Goal: Task Accomplishment & Management: Use online tool/utility

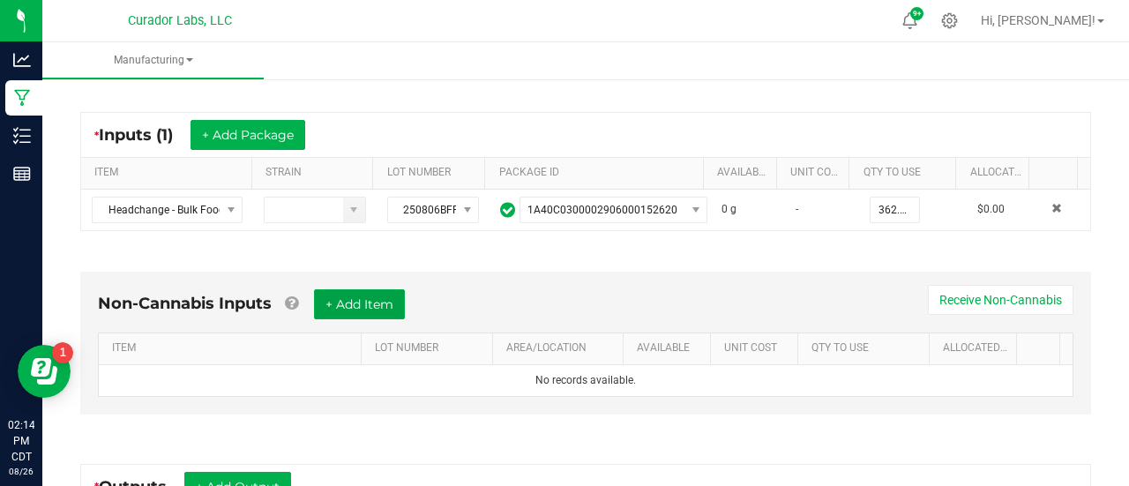
click at [392, 297] on button "+ Add Item" at bounding box center [359, 304] width 91 height 30
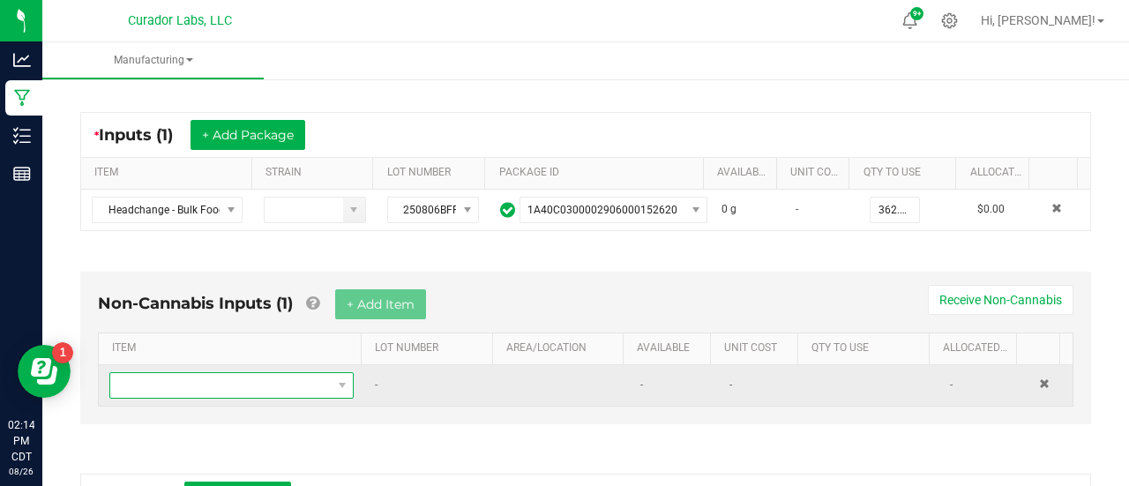
click at [331, 389] on span "NO DATA FOUND" at bounding box center [342, 385] width 22 height 25
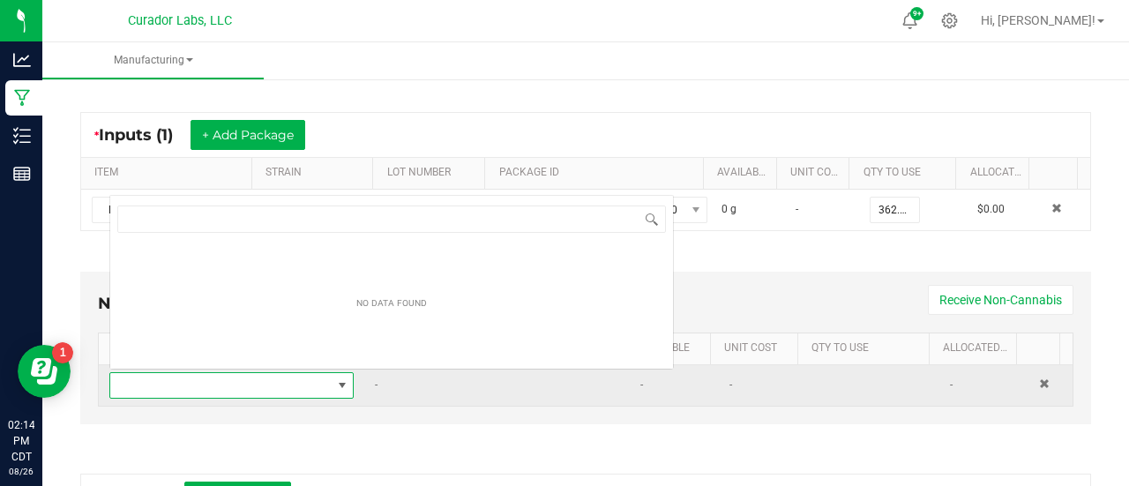
scroll to position [26, 233]
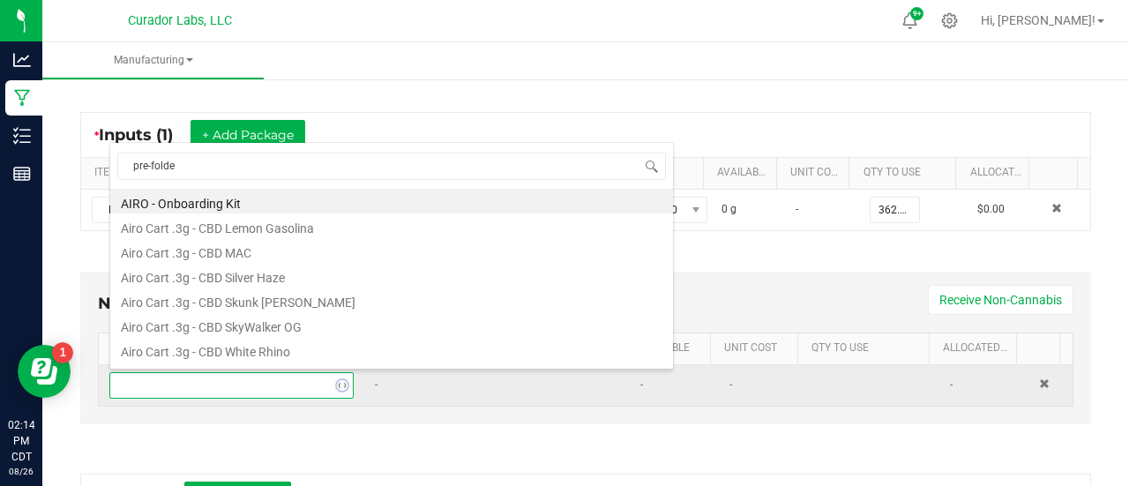
type input "pre-folded"
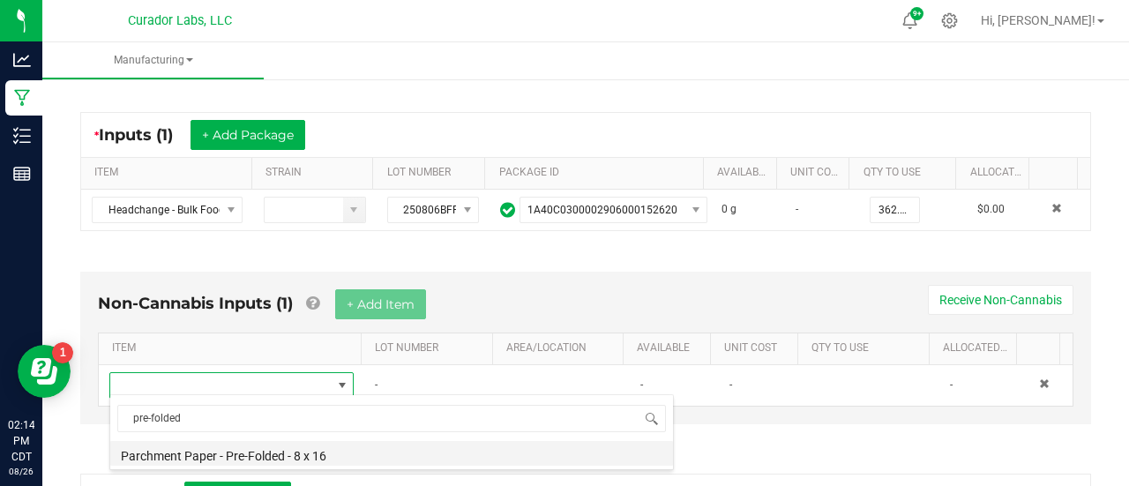
click at [273, 445] on li "Parchment Paper - Pre-Folded - 8 x 16" at bounding box center [391, 453] width 563 height 25
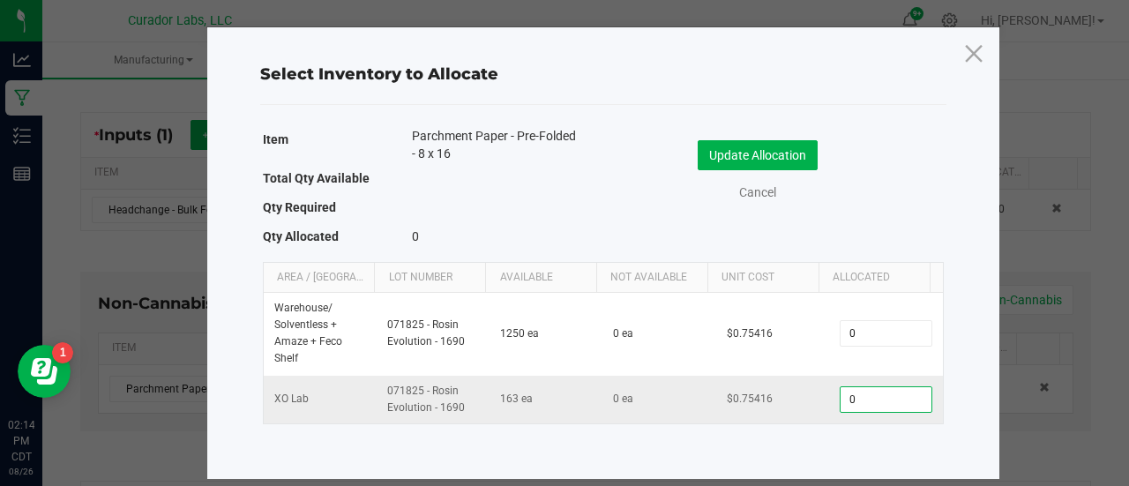
click at [900, 401] on input "0" at bounding box center [886, 399] width 90 height 25
type input "12"
click at [806, 163] on button "Update Allocation" at bounding box center [758, 155] width 120 height 30
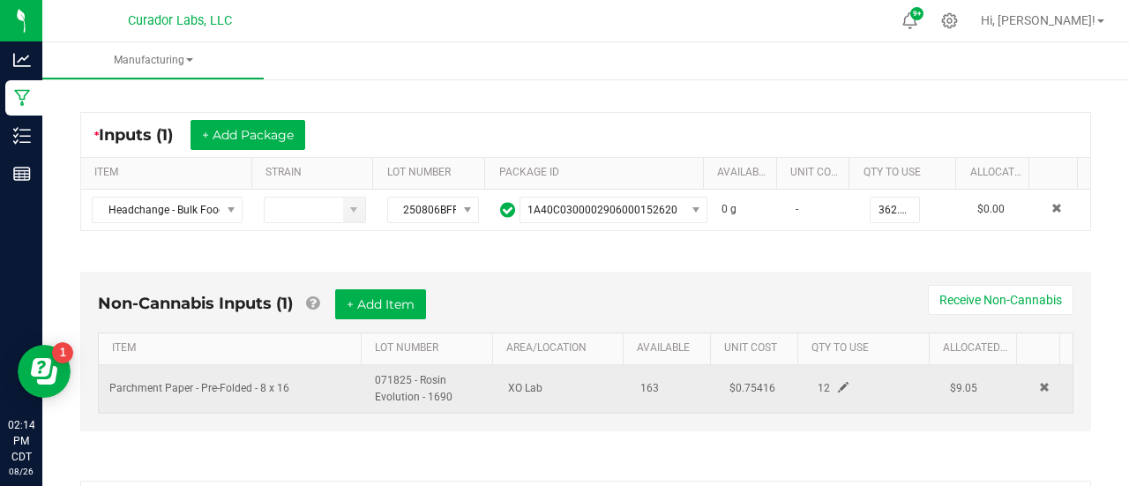
scroll to position [599, 0]
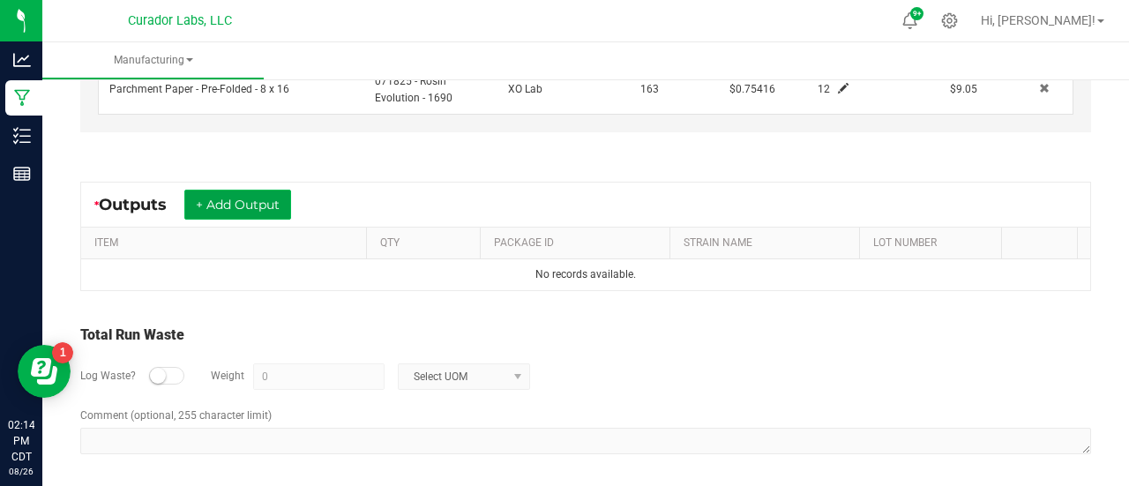
click at [262, 194] on button "+ Add Output" at bounding box center [237, 205] width 107 height 30
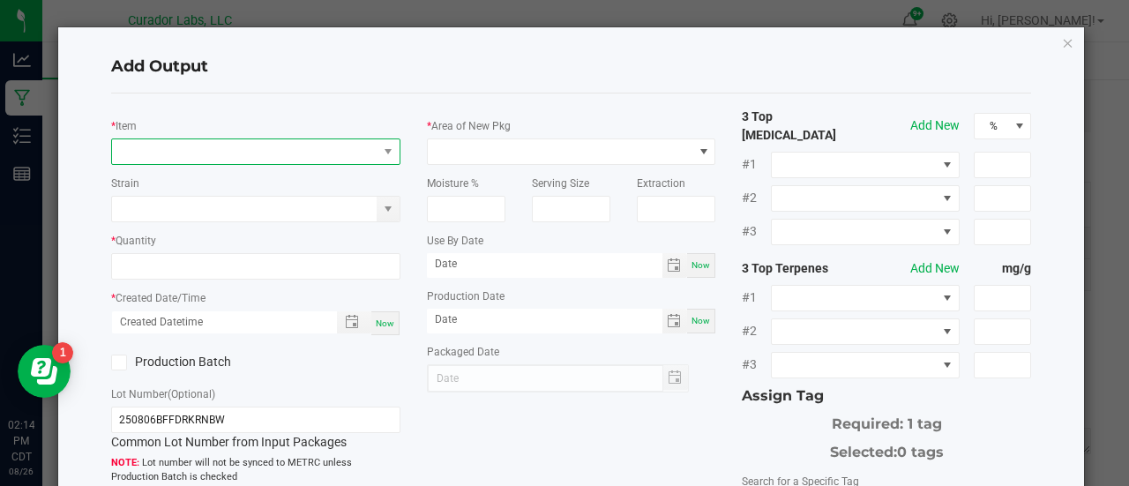
click at [206, 142] on span "NO DATA FOUND" at bounding box center [245, 151] width 266 height 25
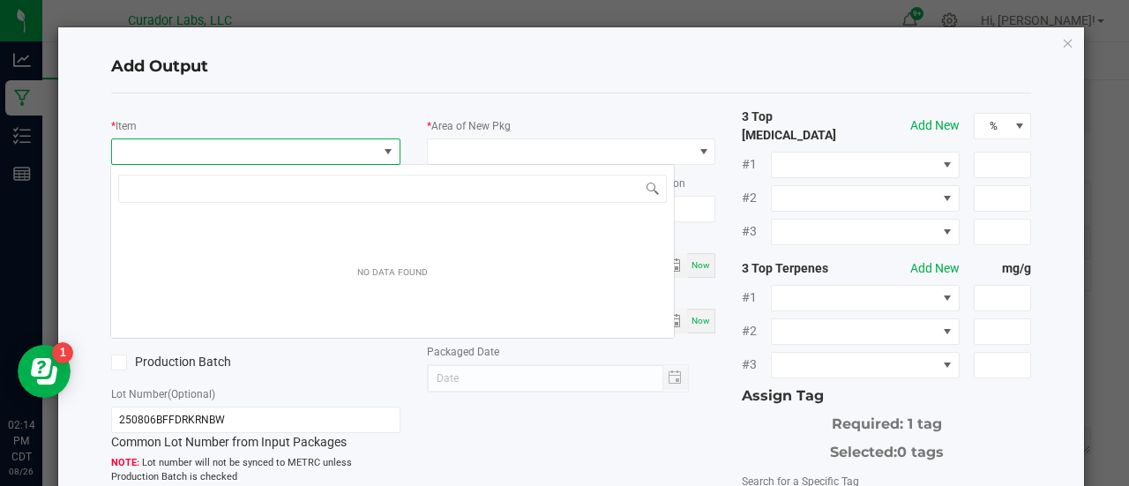
scroll to position [26, 285]
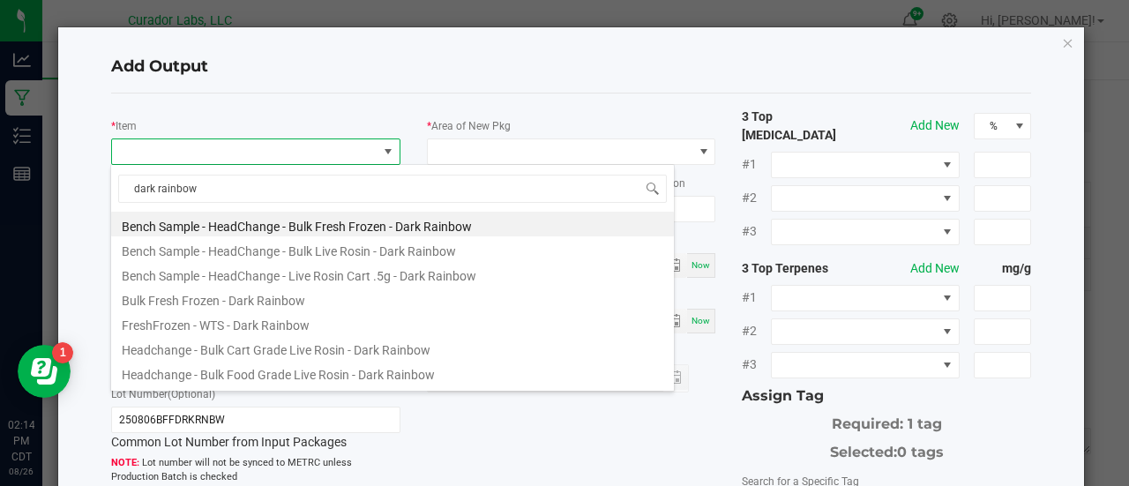
type input "dark rainbow"
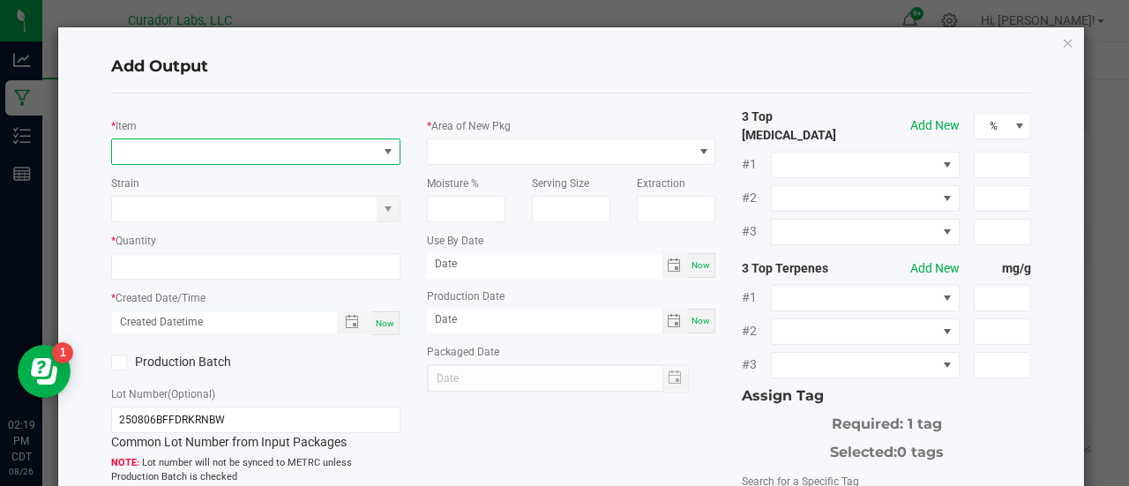
click at [320, 147] on span "NO DATA FOUND" at bounding box center [245, 151] width 266 height 25
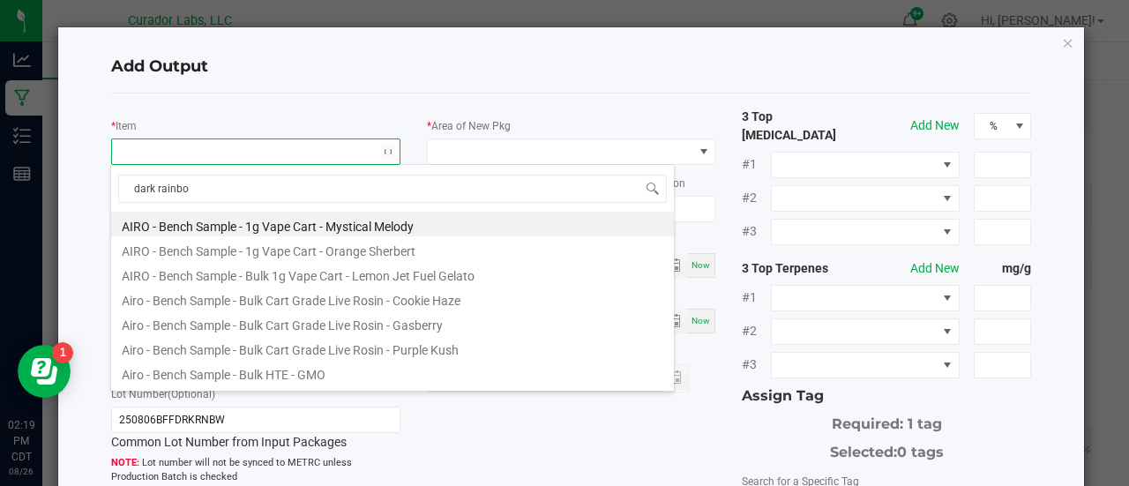
type input "dark rainbow"
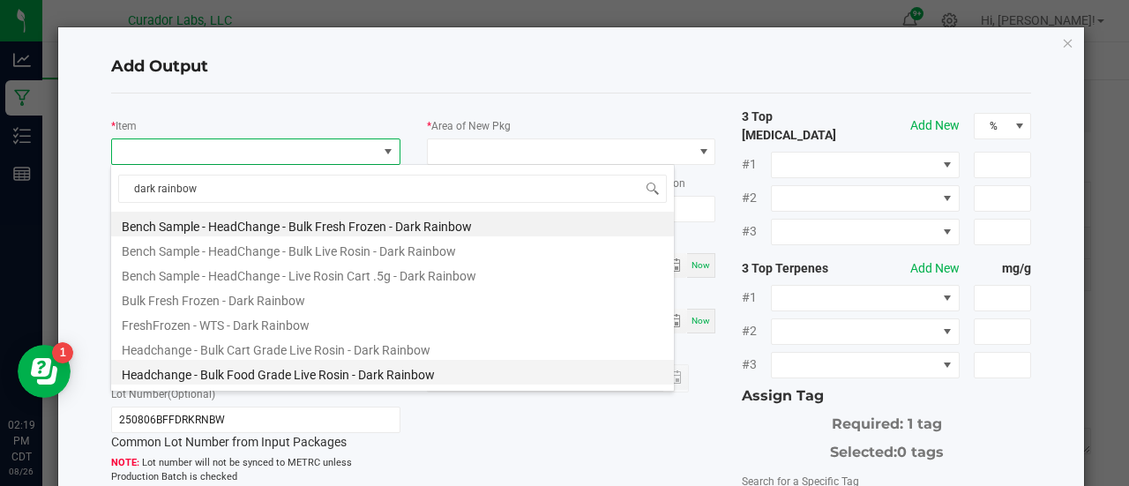
click at [338, 373] on li "Headchange - Bulk Food Grade Live Rosin - Dark Rainbow" at bounding box center [392, 372] width 563 height 25
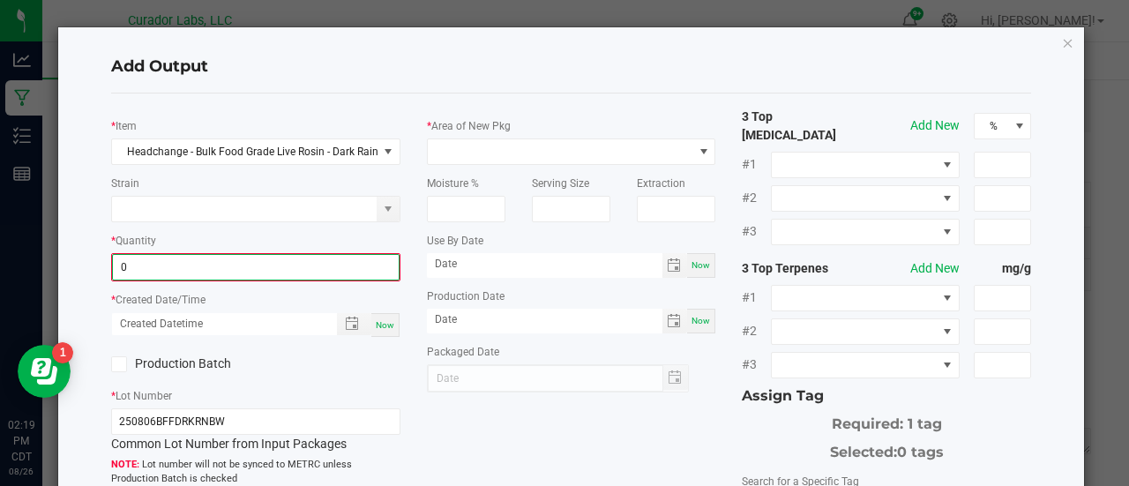
click at [277, 266] on input "0" at bounding box center [256, 267] width 286 height 25
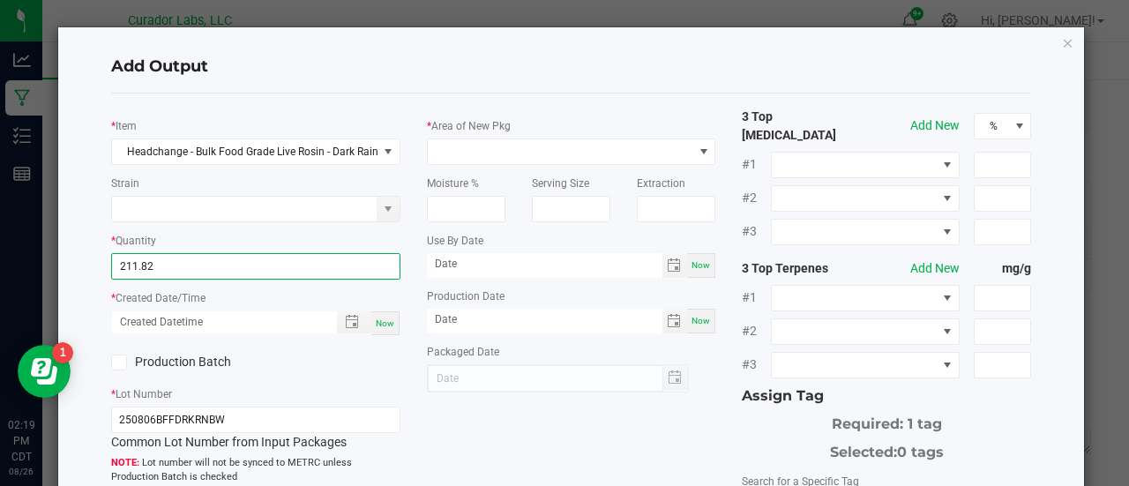
type input "211.8200 g"
click at [383, 321] on span "Now" at bounding box center [385, 324] width 19 height 10
type input "[DATE] 2:19 PM"
type input "[DATE]"
click at [152, 358] on label "Production Batch" at bounding box center [176, 362] width 131 height 19
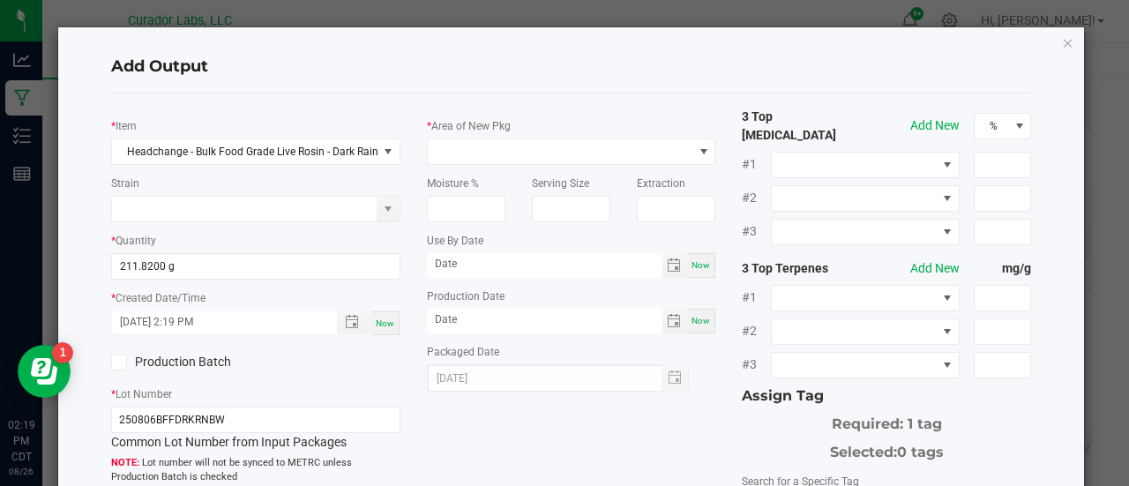
click at [0, 0] on input "Production Batch" at bounding box center [0, 0] width 0 height 0
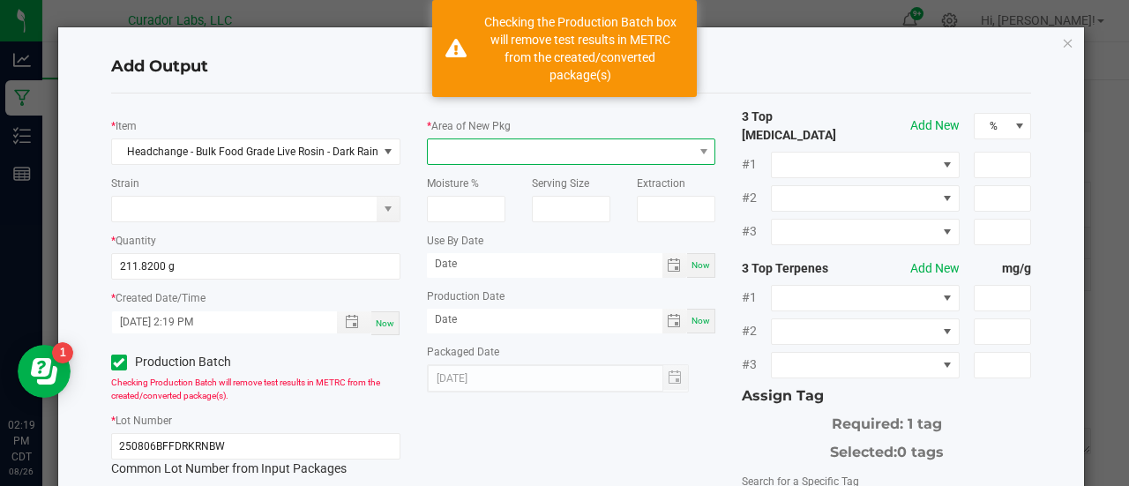
click at [506, 149] on span at bounding box center [561, 151] width 266 height 25
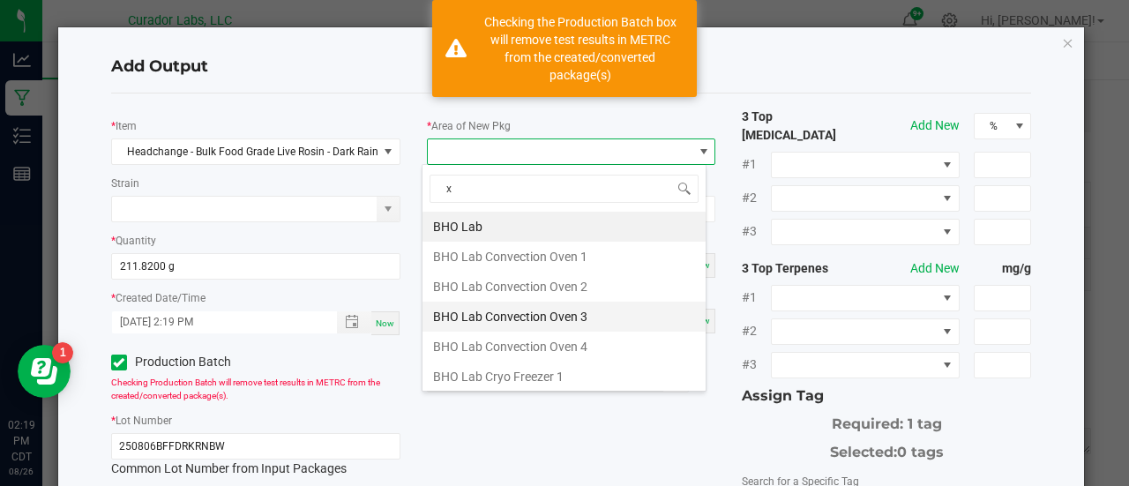
type input "xo"
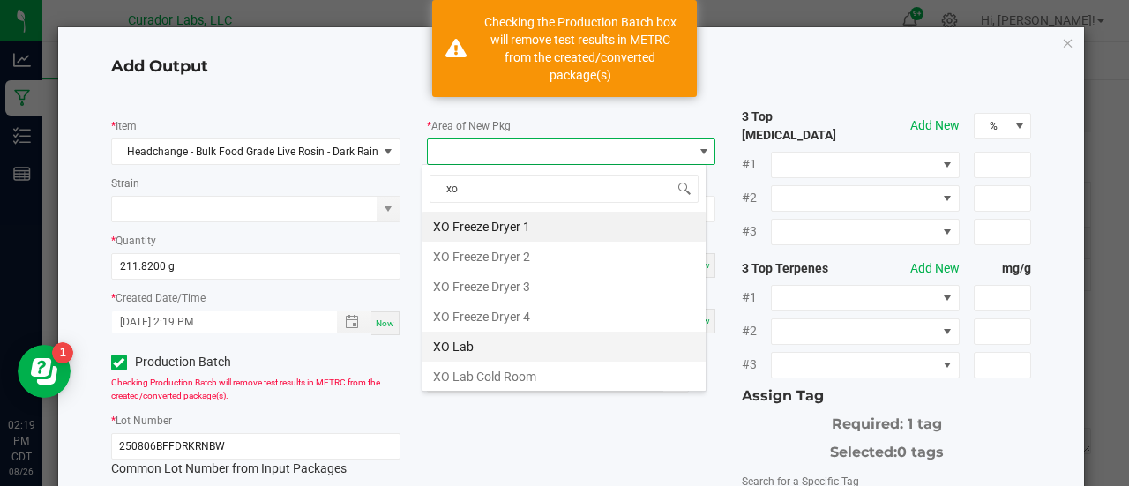
click at [498, 349] on li "XO Lab" at bounding box center [564, 347] width 283 height 30
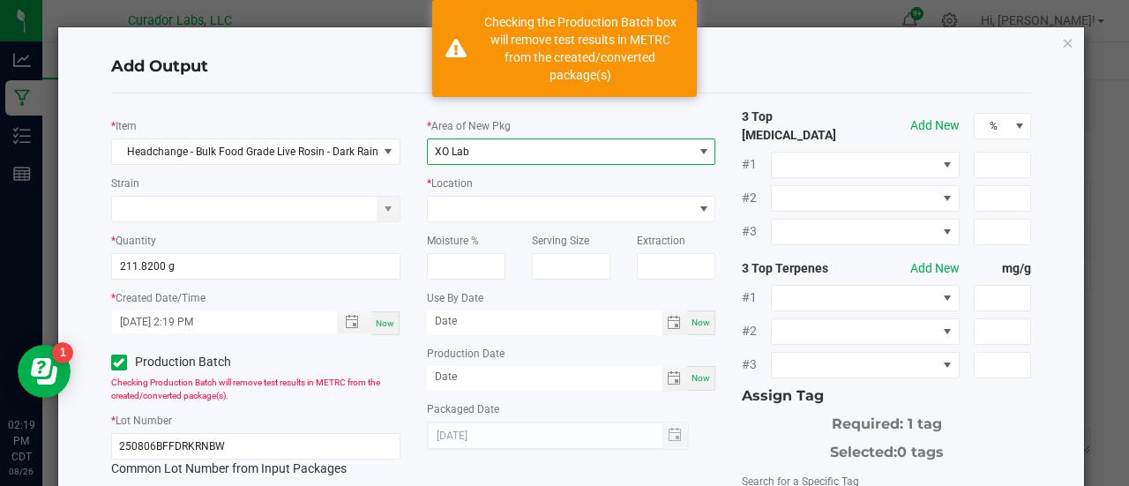
click at [453, 195] on div "* Location" at bounding box center [571, 198] width 289 height 49
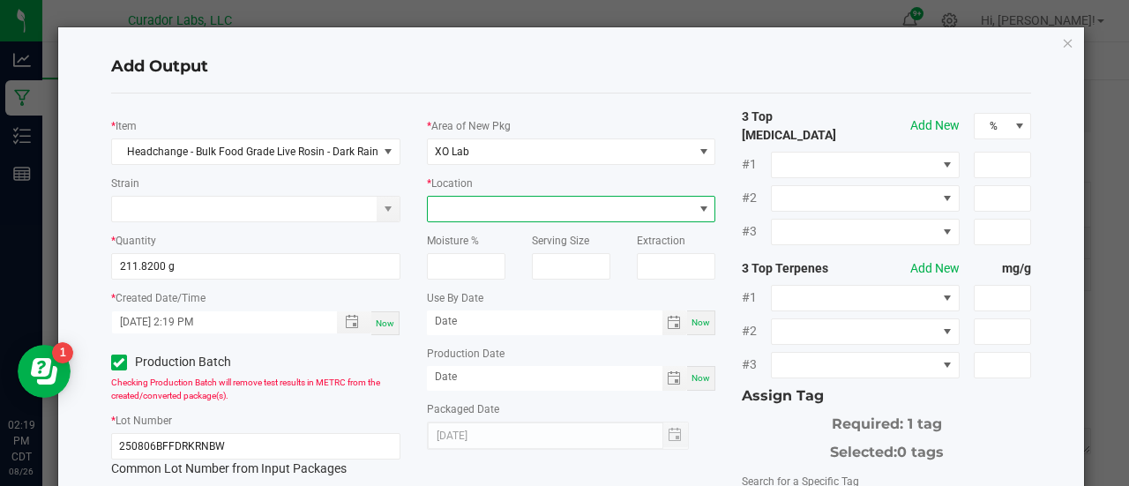
click at [454, 206] on span at bounding box center [561, 209] width 266 height 25
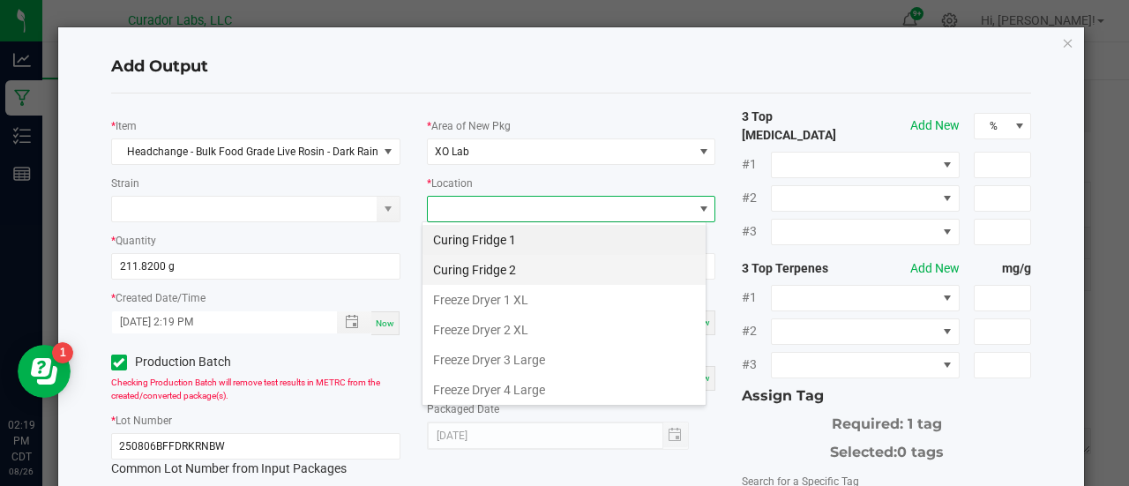
scroll to position [206, 0]
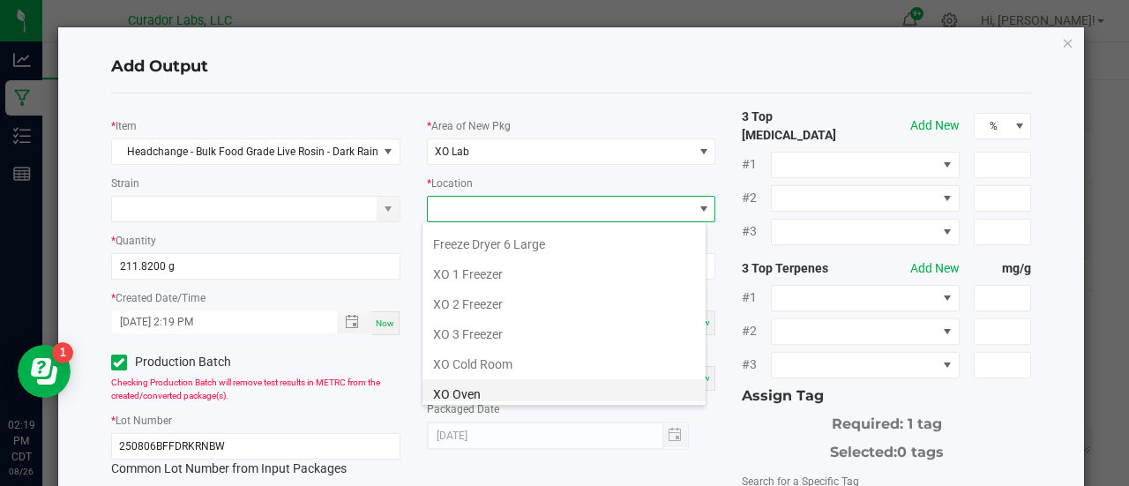
click at [461, 398] on li "XO Oven" at bounding box center [564, 394] width 283 height 30
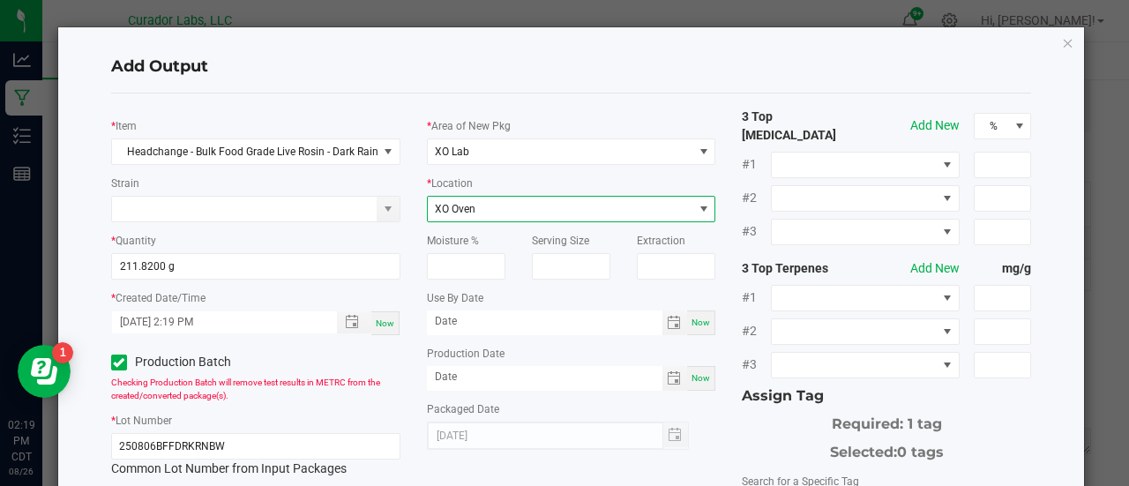
click at [693, 324] on span "Now" at bounding box center [701, 323] width 19 height 10
click at [476, 321] on input "[DATE]" at bounding box center [545, 322] width 236 height 22
type input "[DATE]"
click at [690, 384] on div "Now" at bounding box center [701, 378] width 28 height 25
type input "[DATE]"
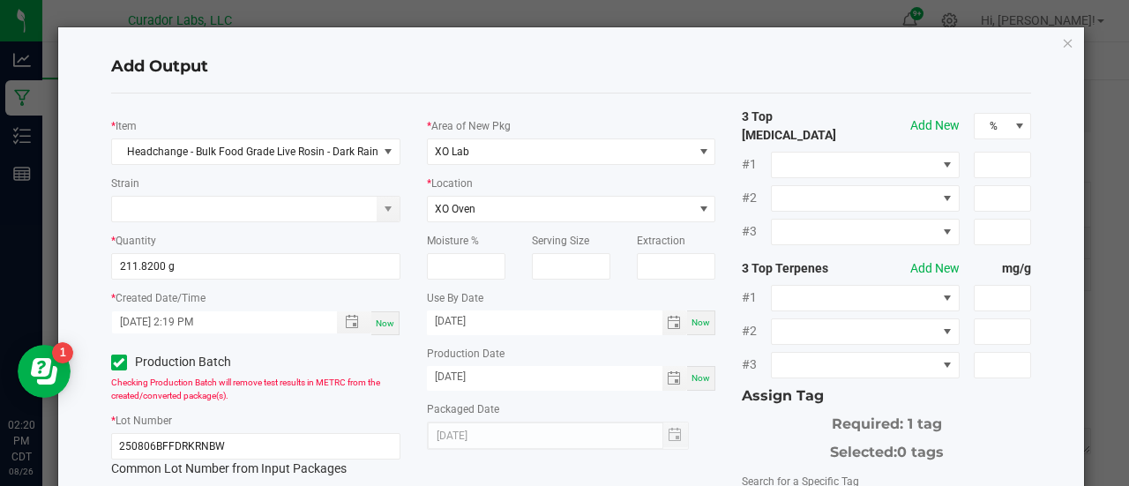
click at [697, 406] on div "Packaged Date [DATE]" at bounding box center [571, 425] width 289 height 50
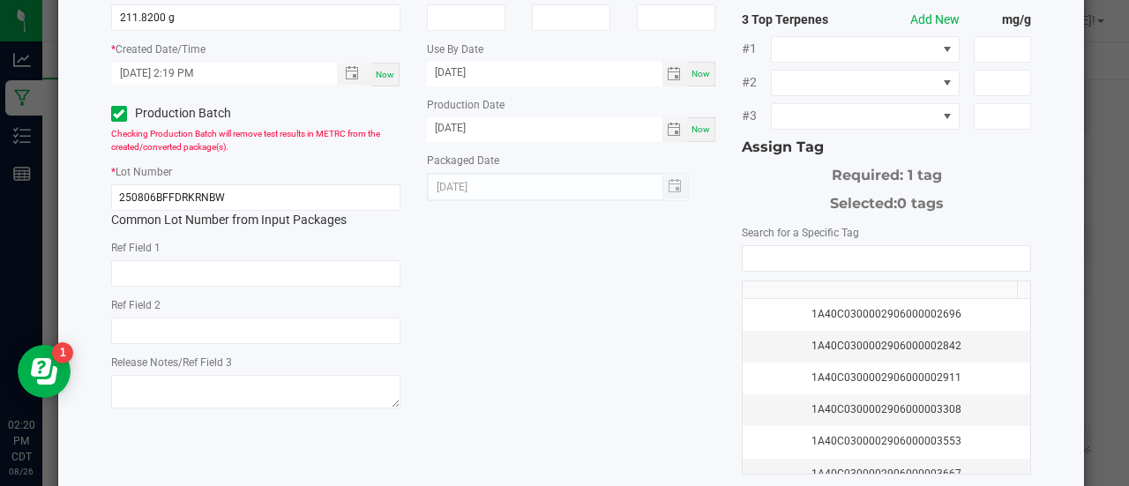
scroll to position [286, 0]
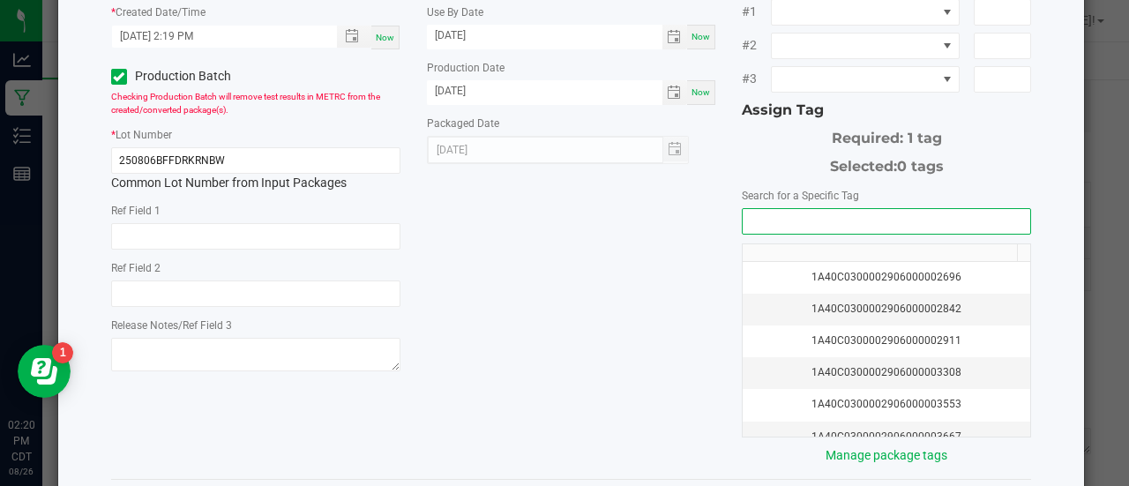
click at [750, 209] on input "NO DATA FOUND" at bounding box center [887, 221] width 288 height 25
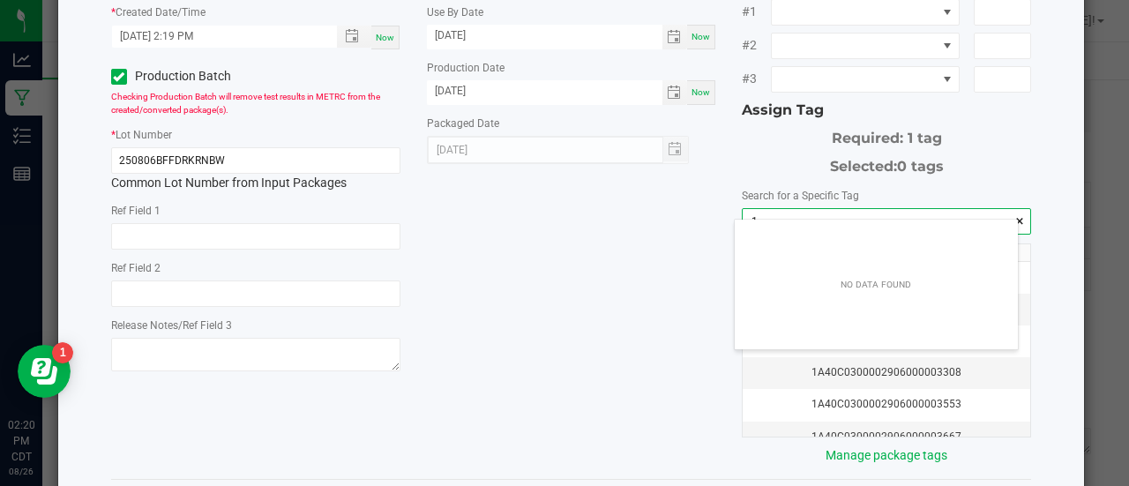
scroll to position [25, 284]
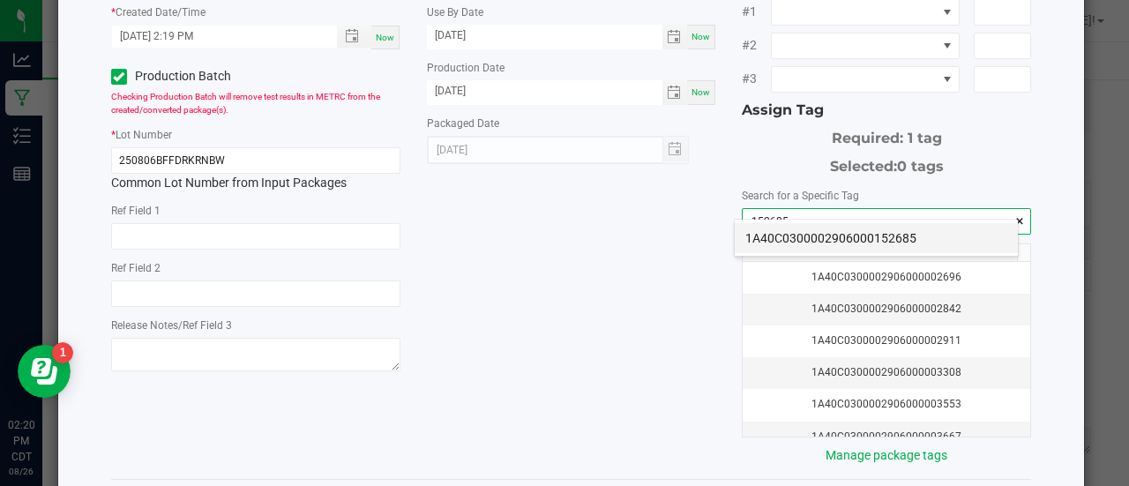
click at [767, 241] on li "1A40C0300002906000152685" at bounding box center [876, 238] width 283 height 30
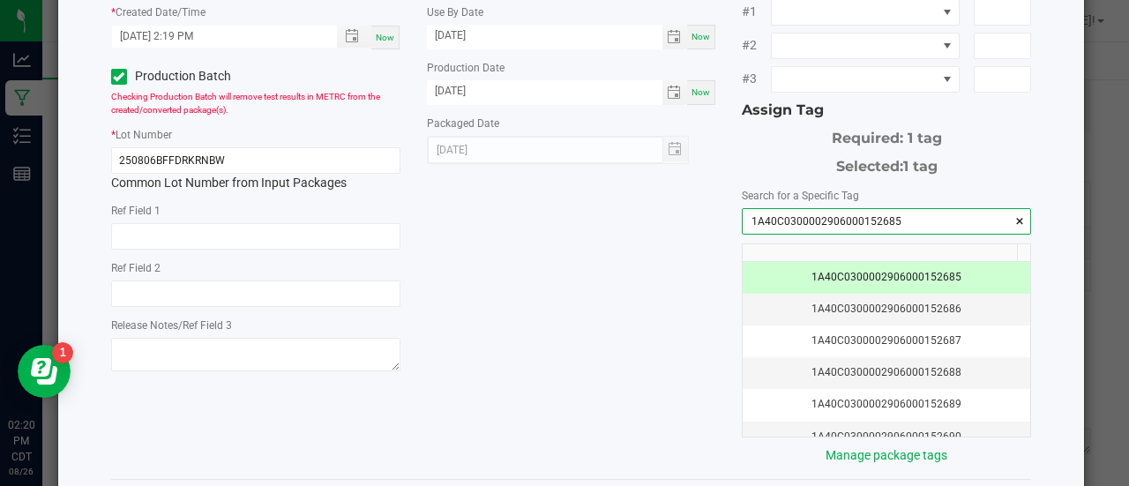
type input "1A40C0300002906000152685"
click at [628, 276] on div "* Item Headchange - Bulk Food Grade Live Rosin - Dark Rainbow Strain * Quantity…" at bounding box center [572, 143] width 948 height 643
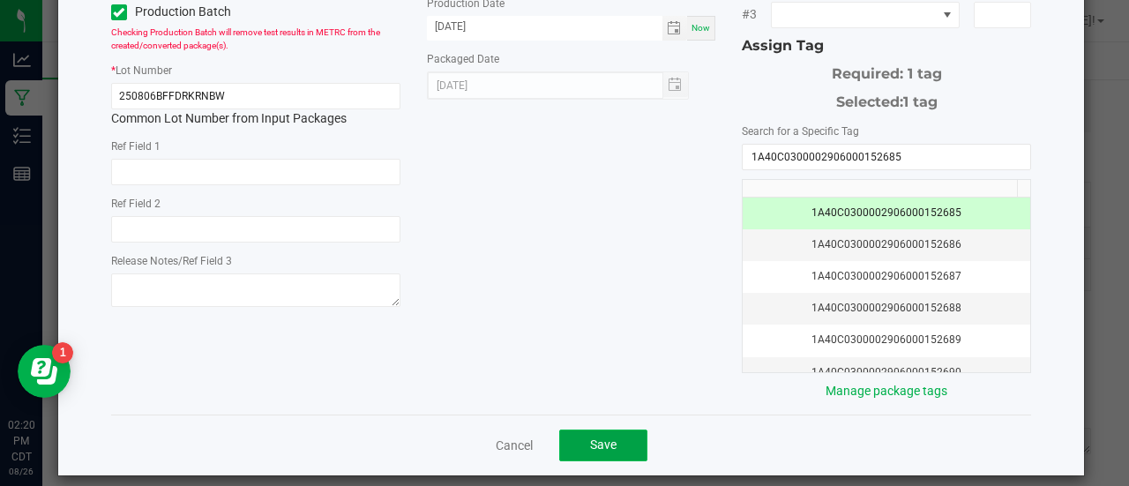
click at [590, 438] on span "Save" at bounding box center [603, 445] width 26 height 14
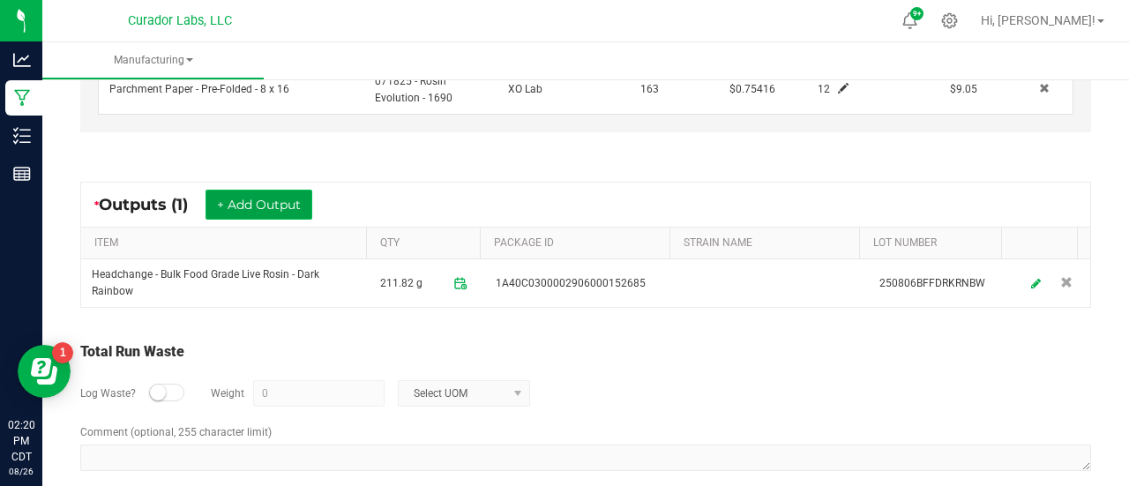
click at [219, 198] on button "+ Add Output" at bounding box center [259, 205] width 107 height 30
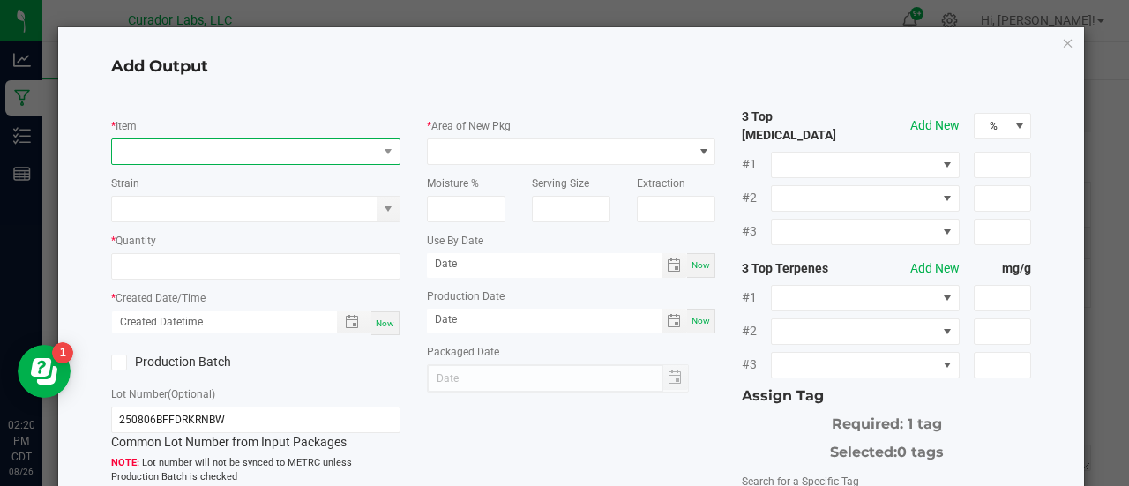
click at [221, 151] on span "NO DATA FOUND" at bounding box center [245, 151] width 266 height 25
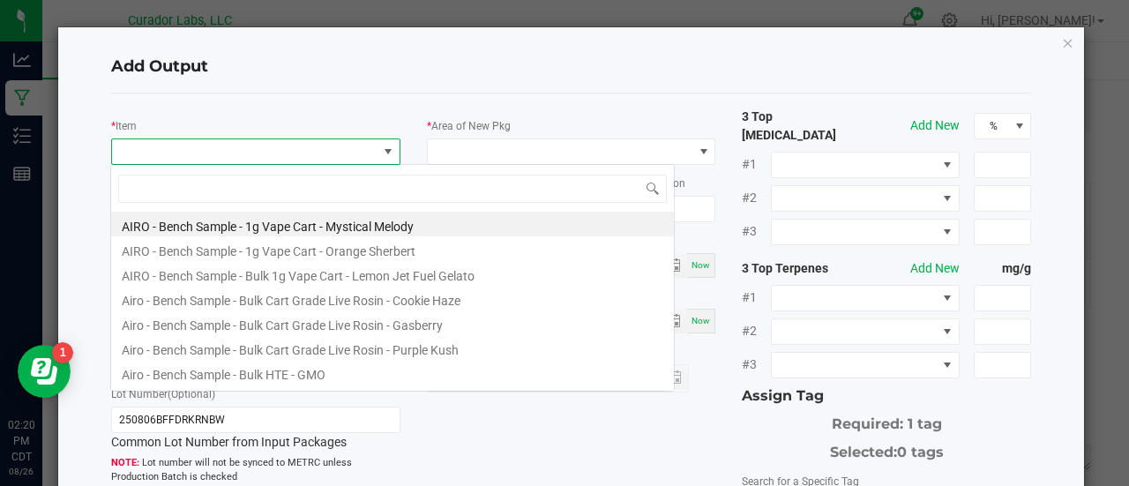
scroll to position [26, 285]
type input "dark rainbow"
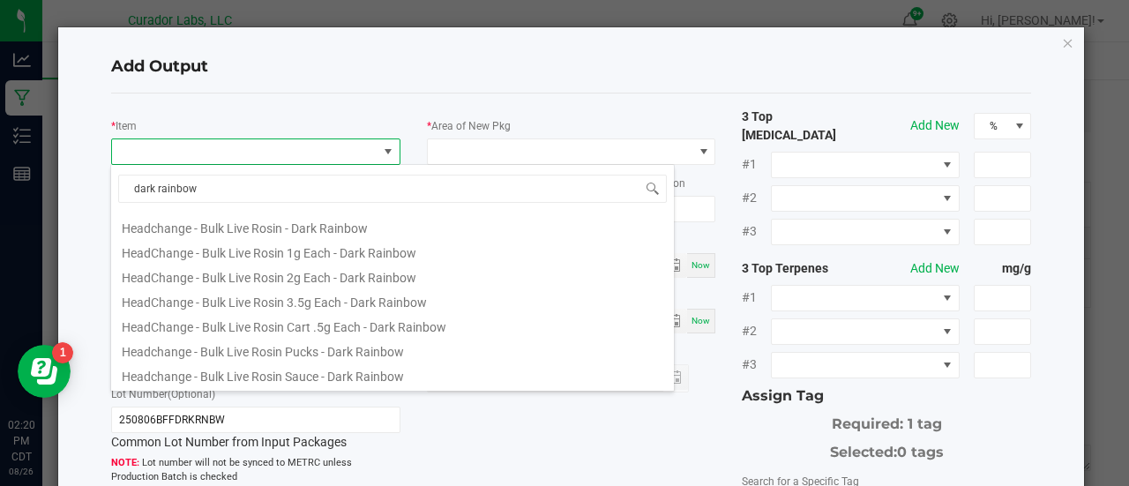
scroll to position [271, 0]
click at [266, 349] on li "Headchange - Bulk Live Rosin Pucks - Dark Rainbow" at bounding box center [392, 348] width 563 height 25
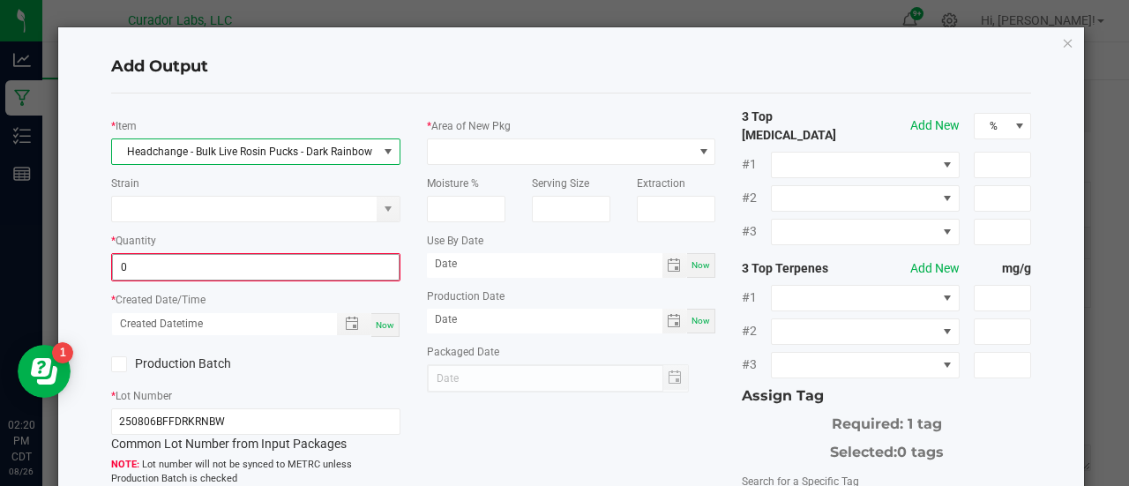
click at [229, 275] on input "0" at bounding box center [256, 267] width 286 height 25
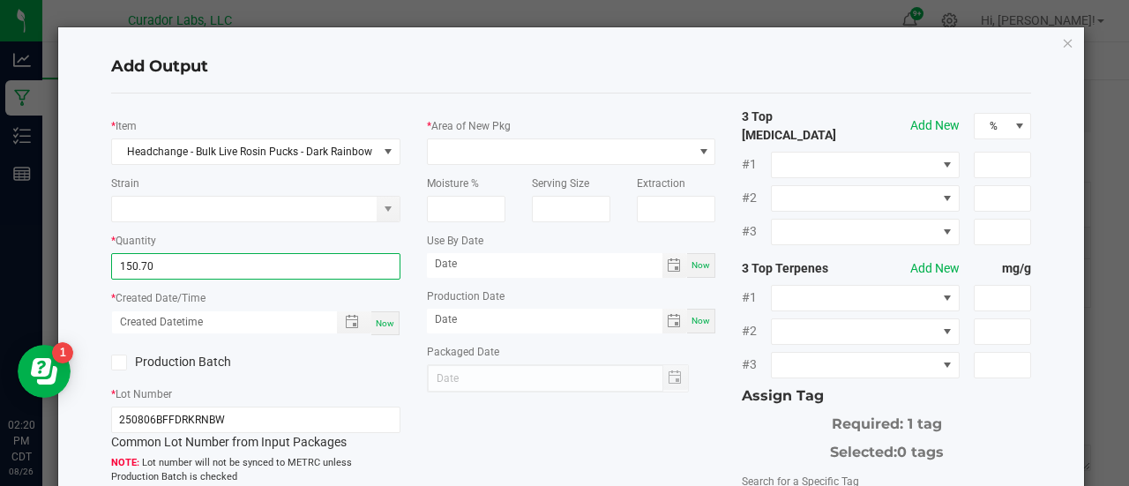
type input "150.7000 g"
click at [377, 316] on div "Now" at bounding box center [385, 323] width 28 height 24
type input "[DATE] 2:20 PM"
type input "[DATE]"
click at [212, 354] on label "Production Batch" at bounding box center [176, 362] width 131 height 19
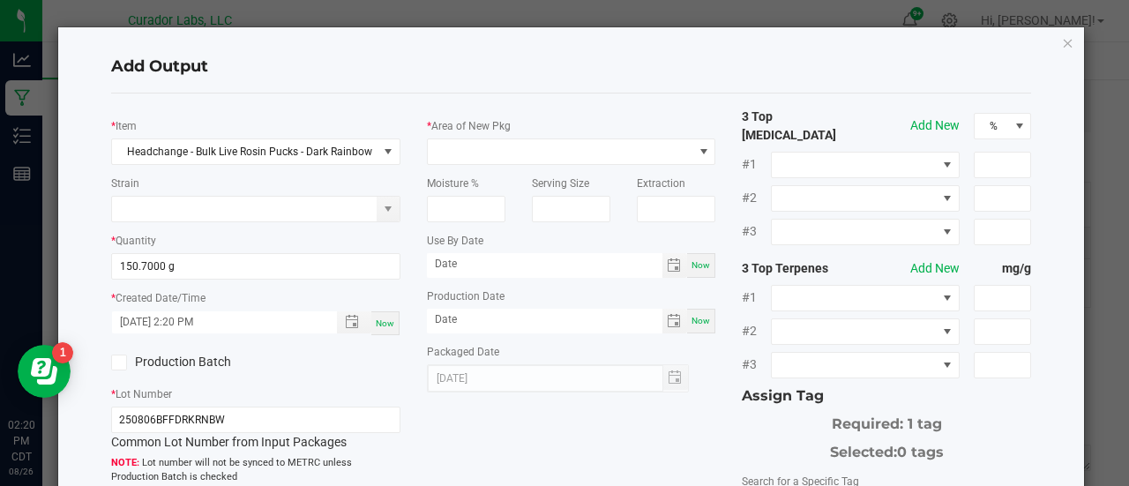
click at [0, 0] on input "Production Batch" at bounding box center [0, 0] width 0 height 0
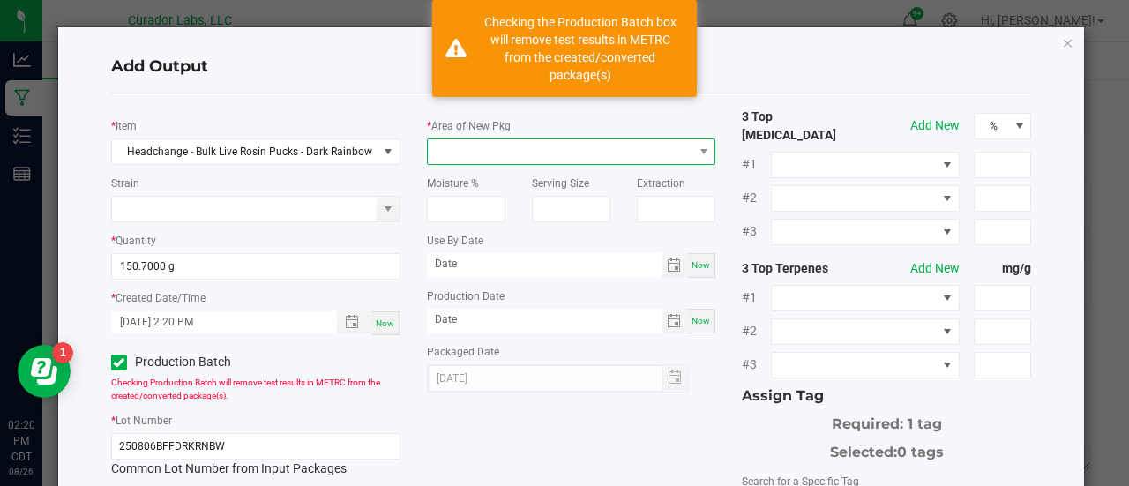
click at [444, 155] on span at bounding box center [561, 151] width 266 height 25
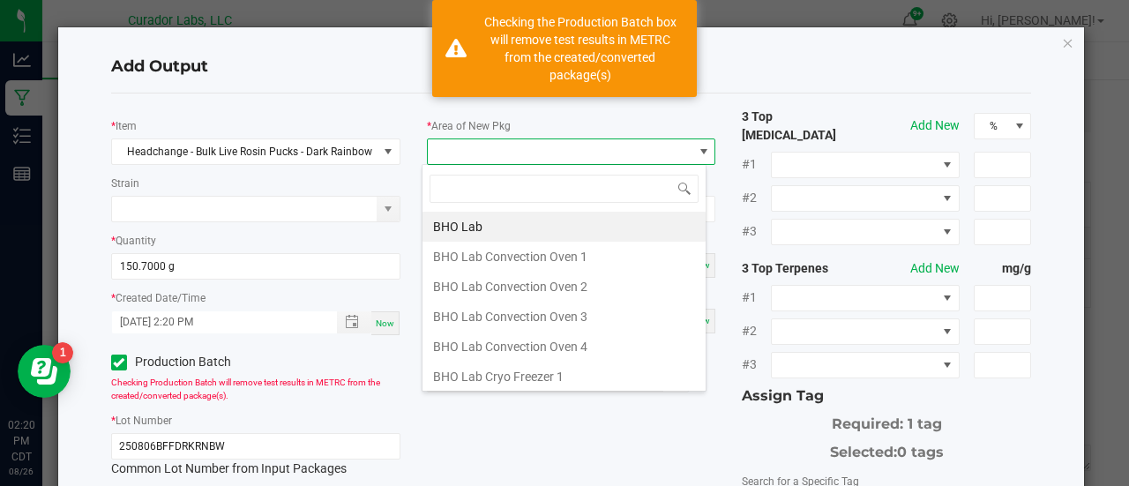
scroll to position [26, 285]
type input "xo"
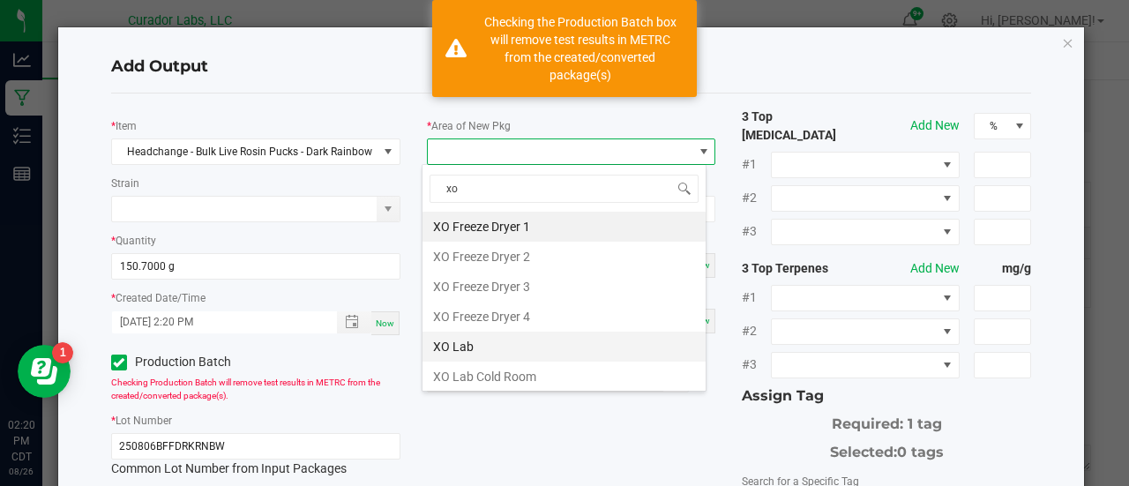
click at [450, 343] on li "XO Lab" at bounding box center [564, 347] width 283 height 30
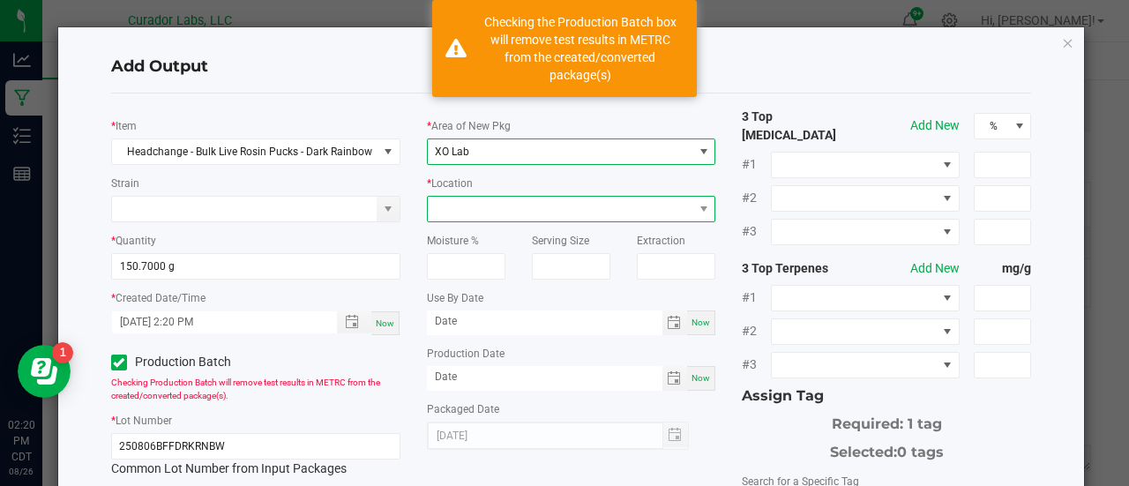
click at [490, 209] on span at bounding box center [561, 209] width 266 height 25
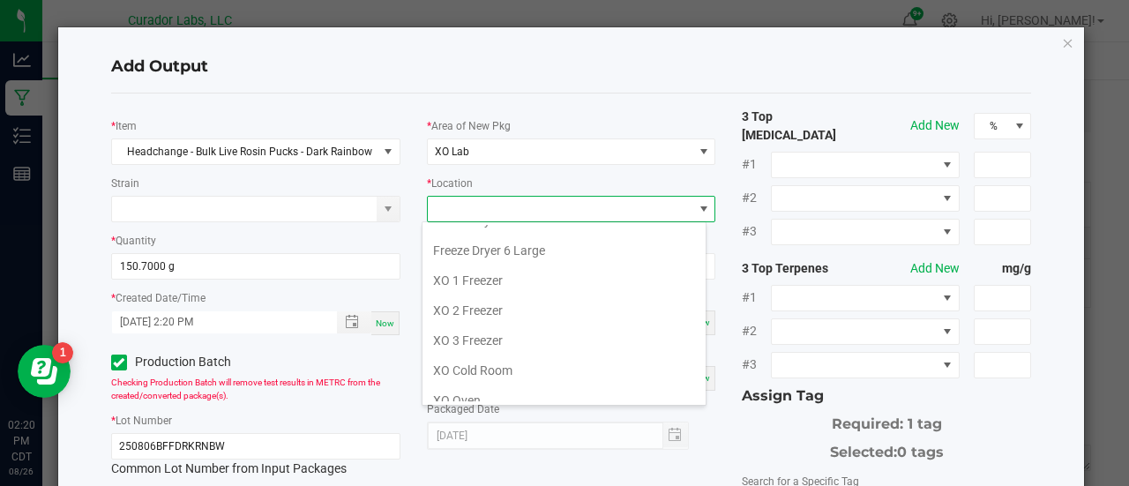
scroll to position [206, 0]
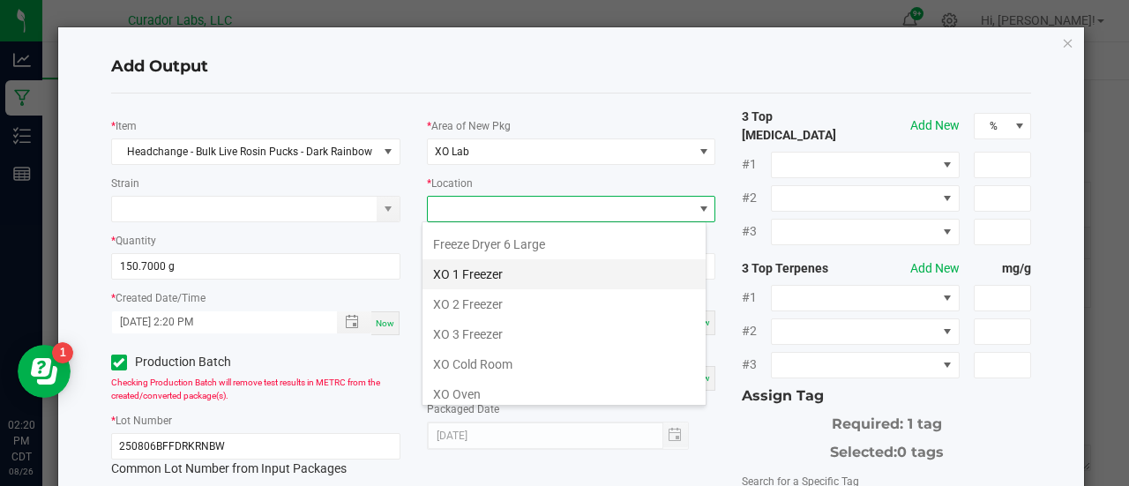
click at [493, 269] on li "XO 1 Freezer" at bounding box center [564, 274] width 283 height 30
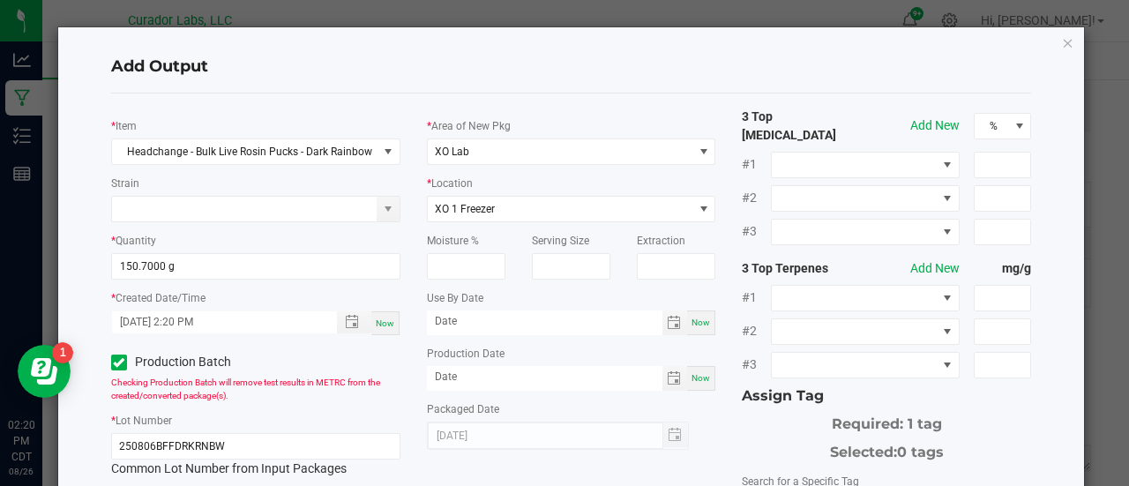
click at [698, 329] on div "Now" at bounding box center [701, 323] width 28 height 25
click at [471, 319] on input "[DATE]" at bounding box center [545, 322] width 236 height 22
type input "[DATE]"
click at [694, 375] on span "Now" at bounding box center [701, 378] width 19 height 10
type input "[DATE]"
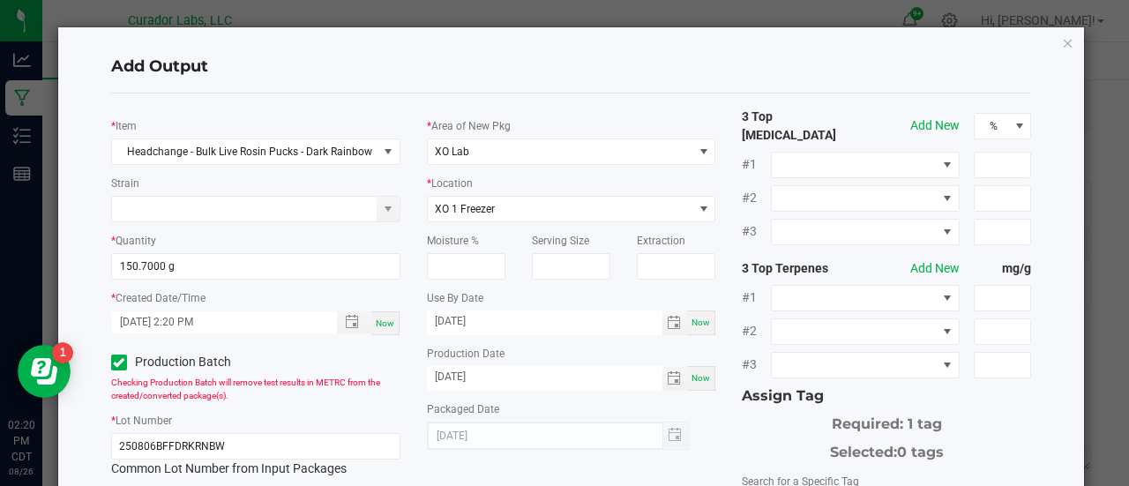
click at [717, 423] on div "* Area of New Pkg XO Lab * Location XO 1 Freezer Moisture % Serving Size Extrac…" at bounding box center [572, 279] width 316 height 342
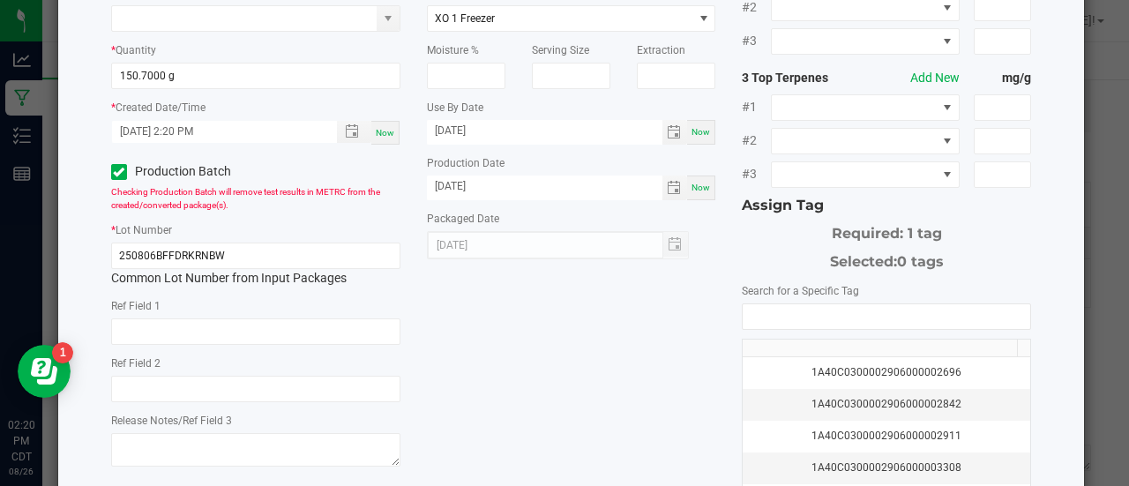
scroll to position [191, 0]
click at [791, 304] on input "NO DATA FOUND" at bounding box center [887, 316] width 288 height 25
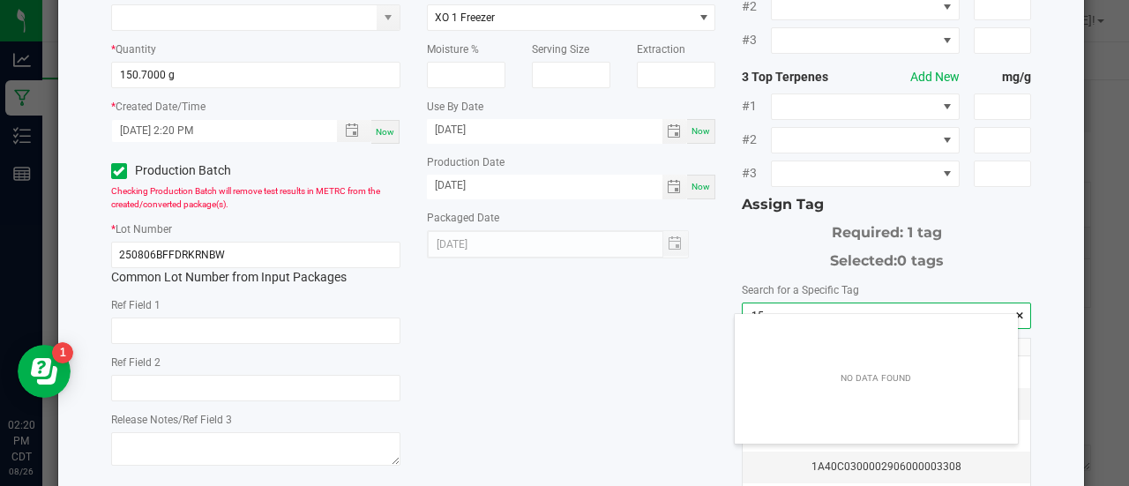
scroll to position [25, 284]
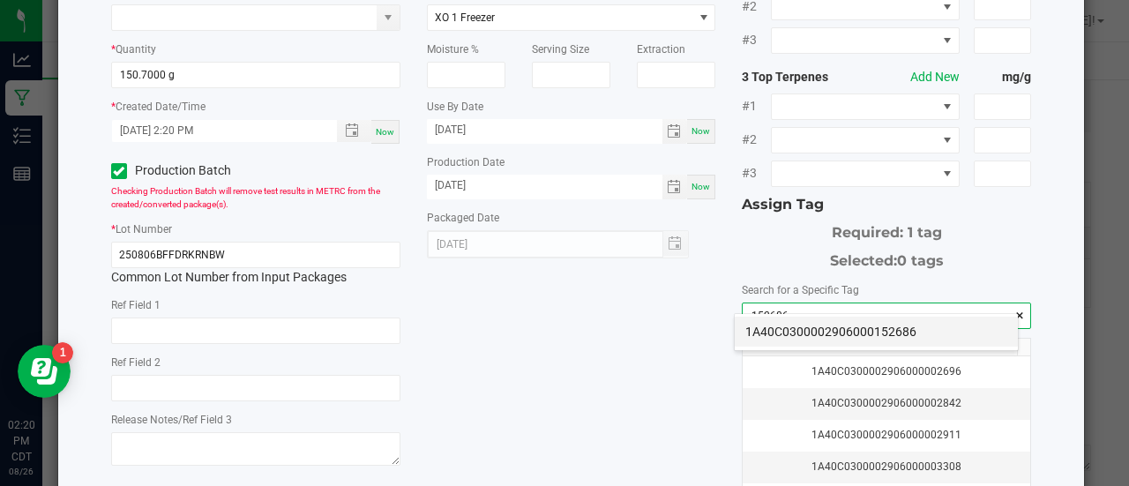
click at [794, 335] on li "1A40C0300002906000152686" at bounding box center [876, 332] width 283 height 30
type input "1A40C0300002906000152686"
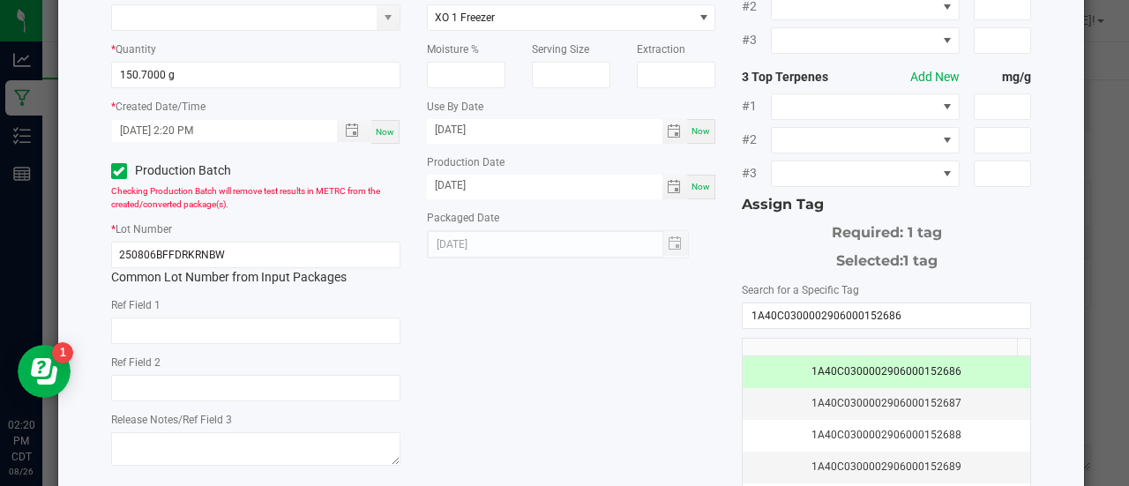
click at [653, 367] on div "* Item Headchange - Bulk Live Rosin Pucks - Dark Rainbow Strain * Quantity 150.…" at bounding box center [572, 237] width 948 height 643
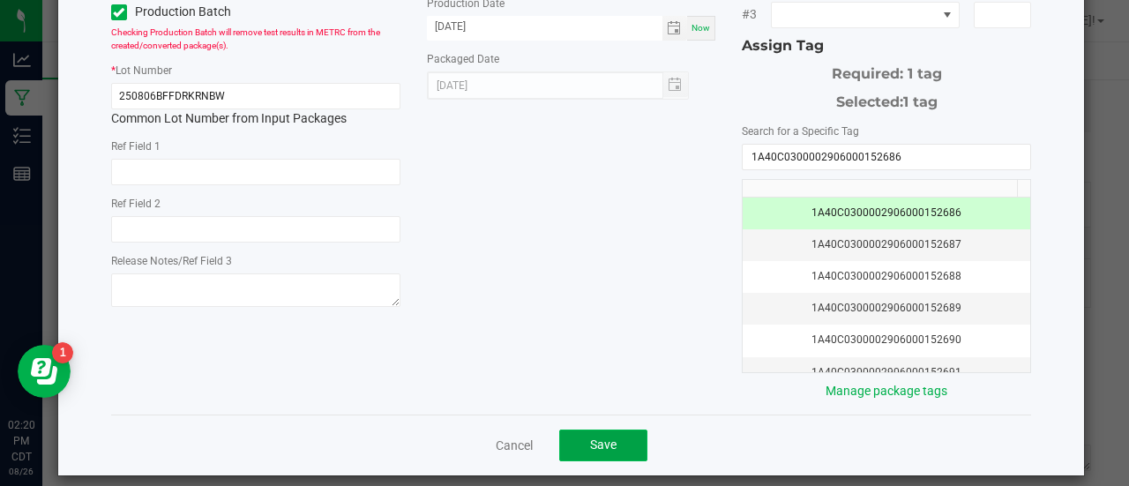
click at [606, 438] on span "Save" at bounding box center [603, 445] width 26 height 14
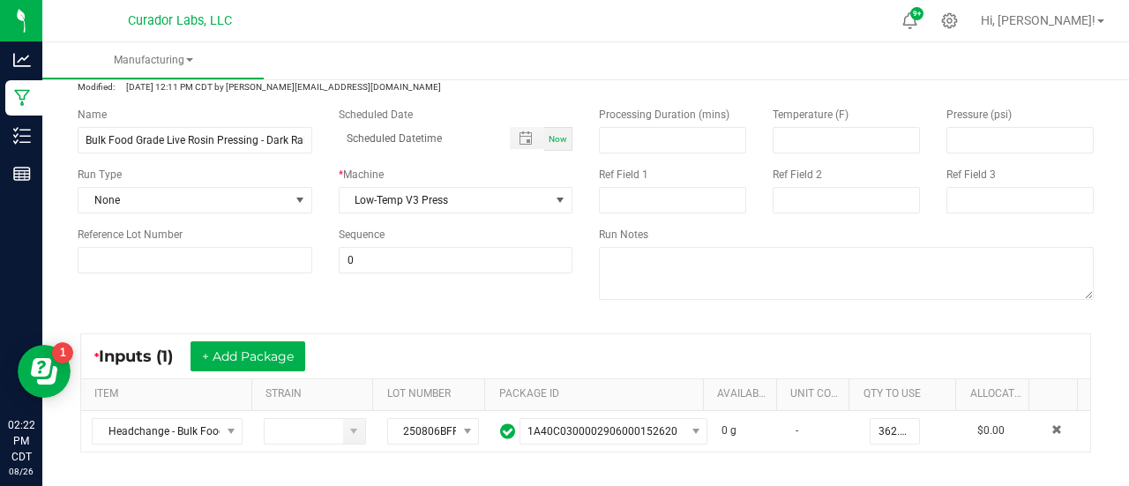
scroll to position [58, 0]
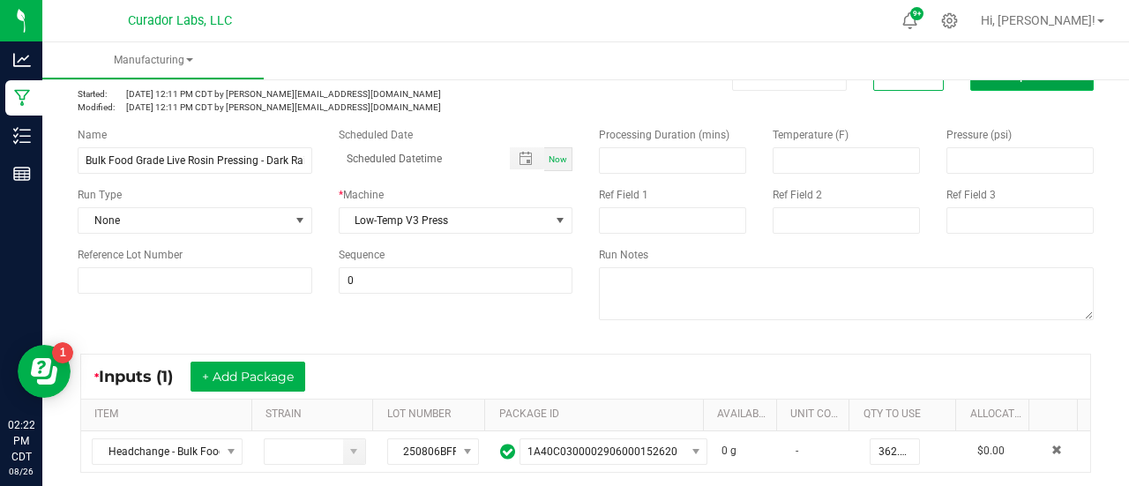
click at [1011, 89] on button "Complete Run" at bounding box center [1033, 75] width 124 height 32
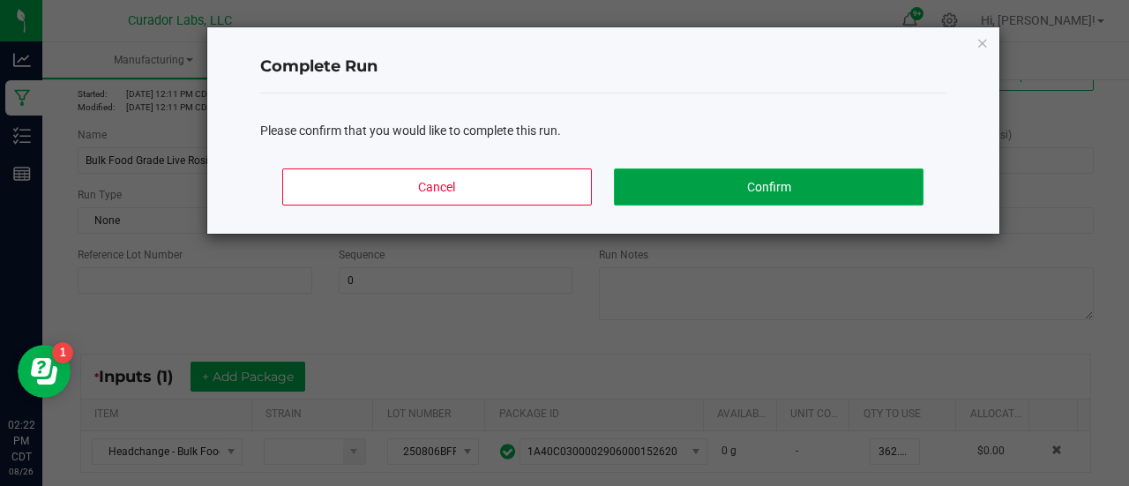
click at [822, 179] on button "Confirm" at bounding box center [768, 187] width 309 height 37
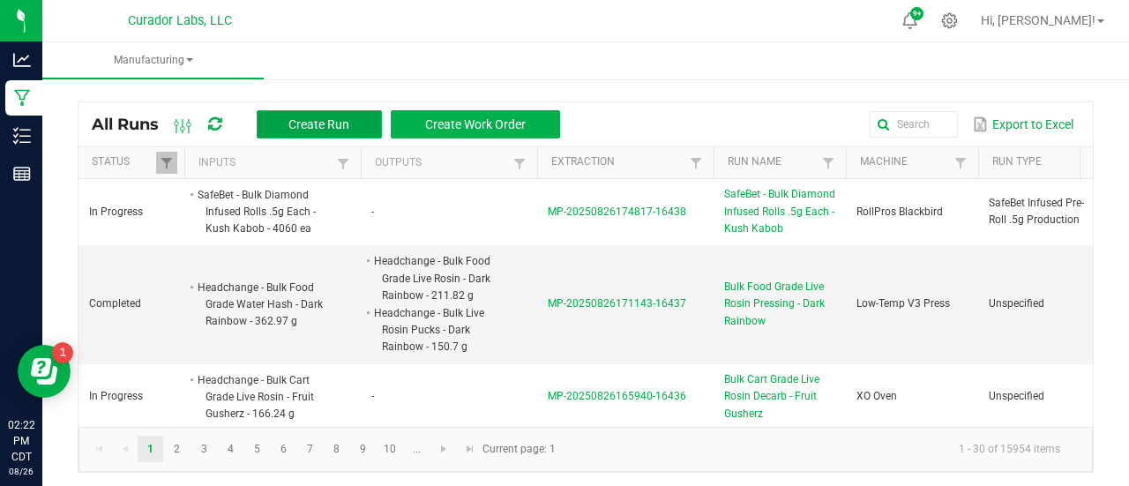
click at [302, 120] on span "Create Run" at bounding box center [319, 124] width 61 height 14
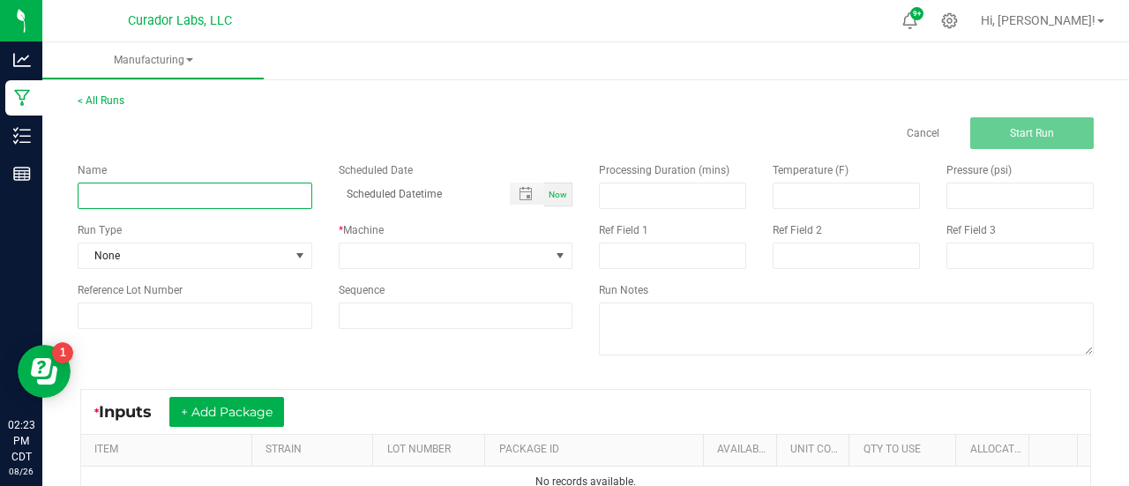
click at [191, 197] on input at bounding box center [195, 196] width 235 height 26
paste input "Headchange - Bulk Food Grade Live Rosin - Dark Rainbow"
click at [99, 196] on input "Headchange - Bulk Food Grade Live Rosin - Dark Rainbow" at bounding box center [195, 196] width 235 height 26
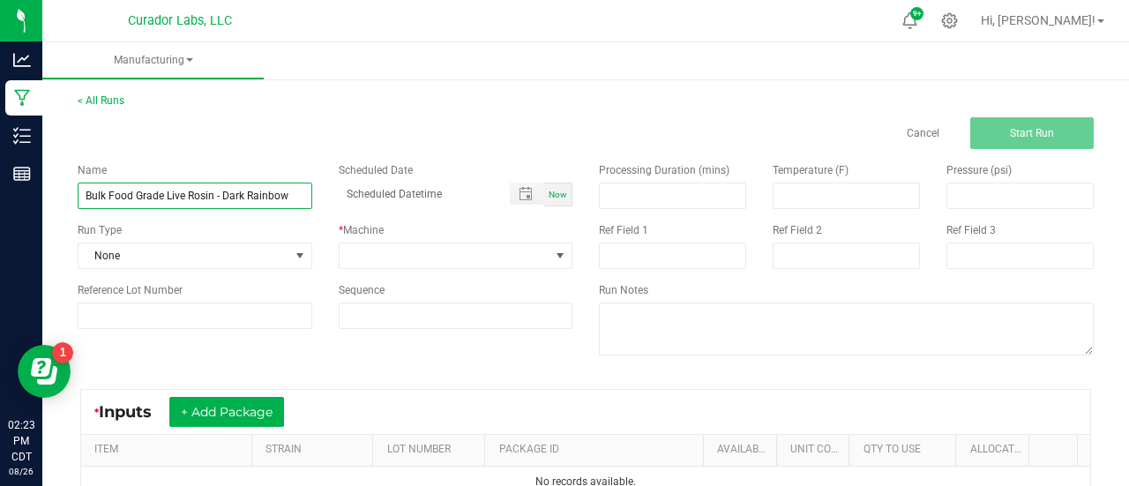
click at [220, 195] on input "Bulk Food Grade Live Rosin - Dark Rainbow" at bounding box center [195, 196] width 235 height 26
type input "Bulk Food Grade Live Rosin Decarb - Dark Rainbow"
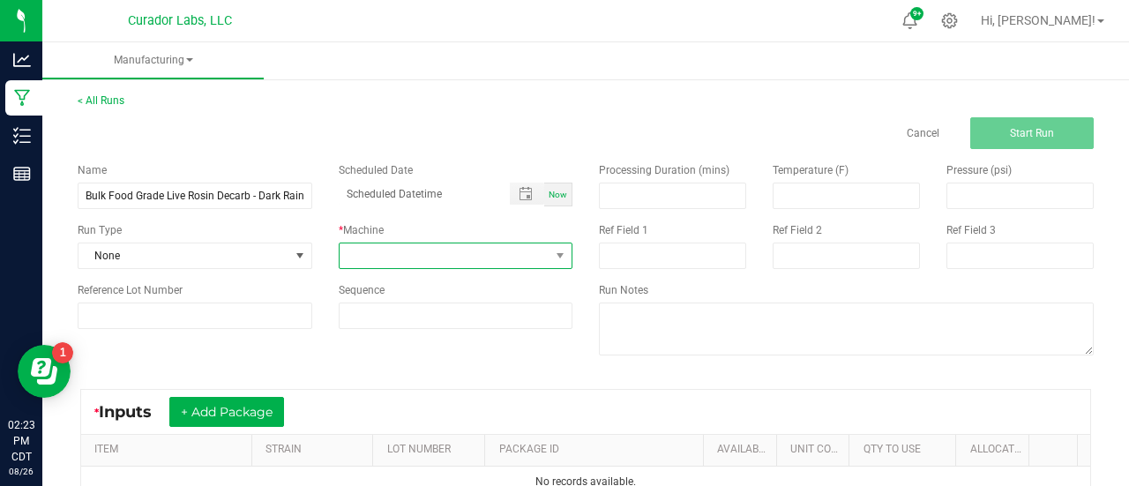
click at [379, 254] on span at bounding box center [445, 256] width 211 height 25
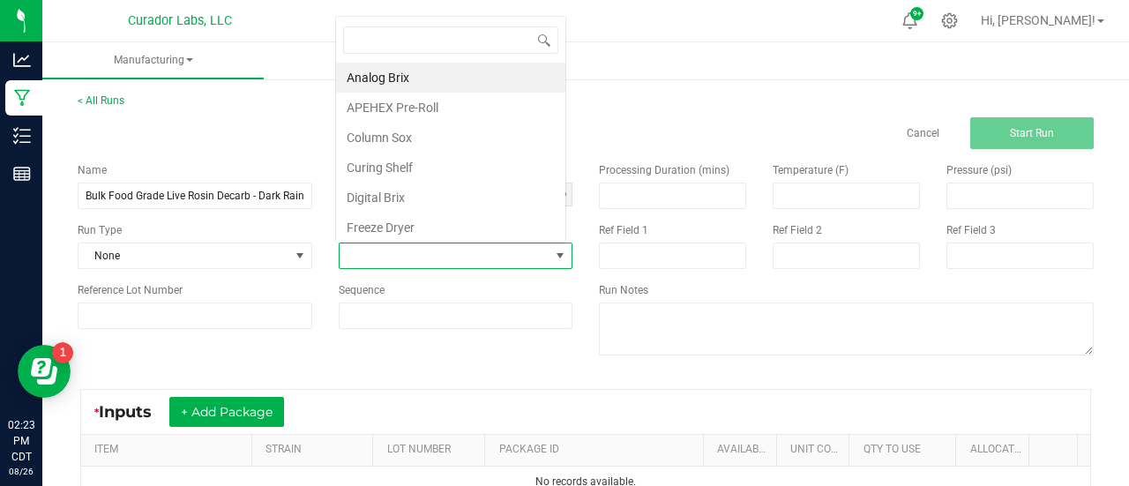
scroll to position [26, 228]
type input "xo"
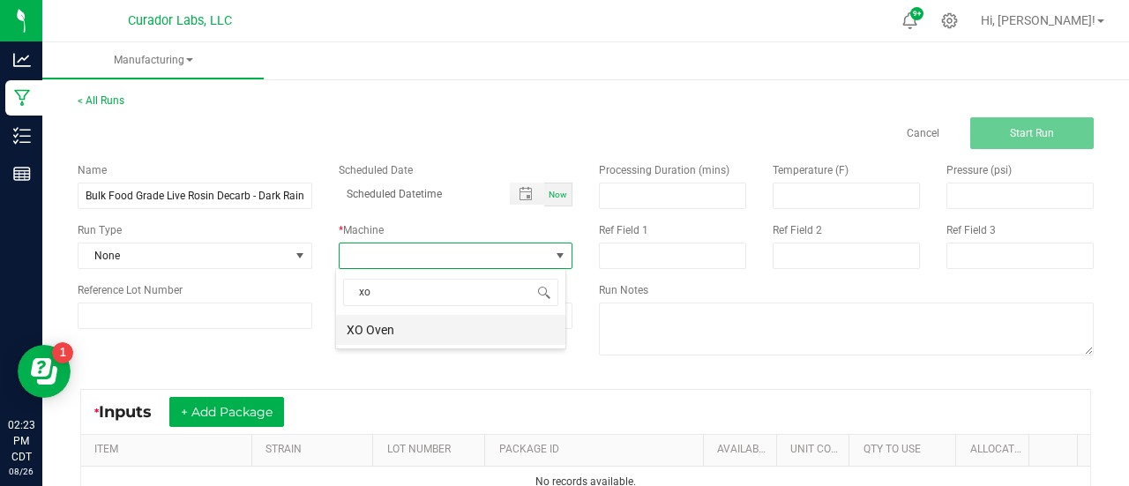
click at [386, 325] on li "XO Oven" at bounding box center [450, 330] width 229 height 30
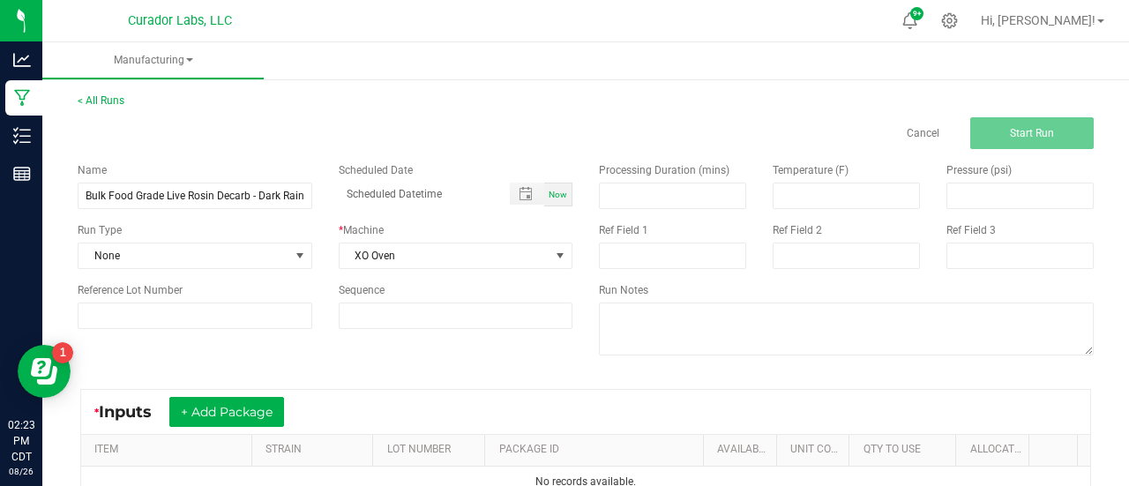
click at [368, 409] on div "* Inputs + Add Package" at bounding box center [585, 412] width 1009 height 44
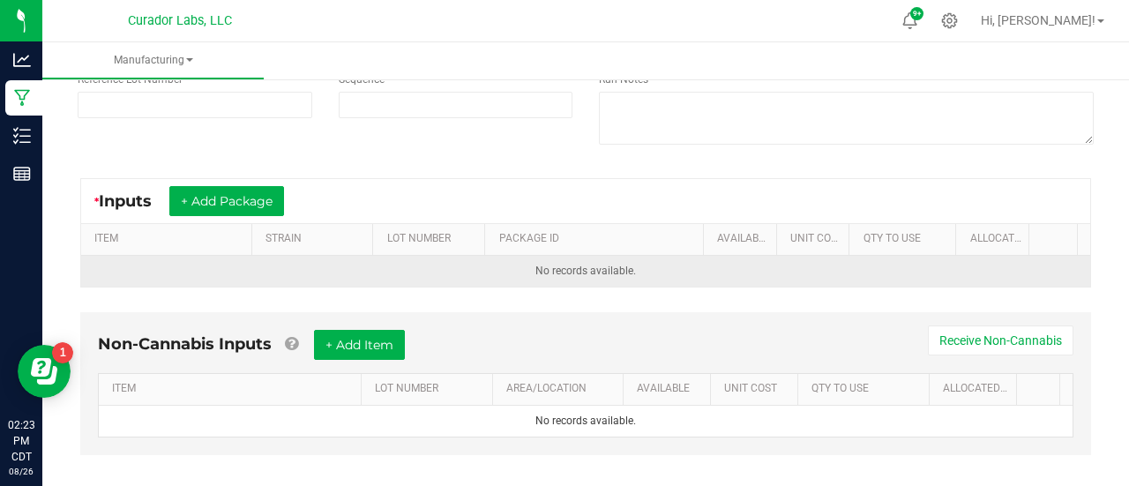
scroll to position [212, 0]
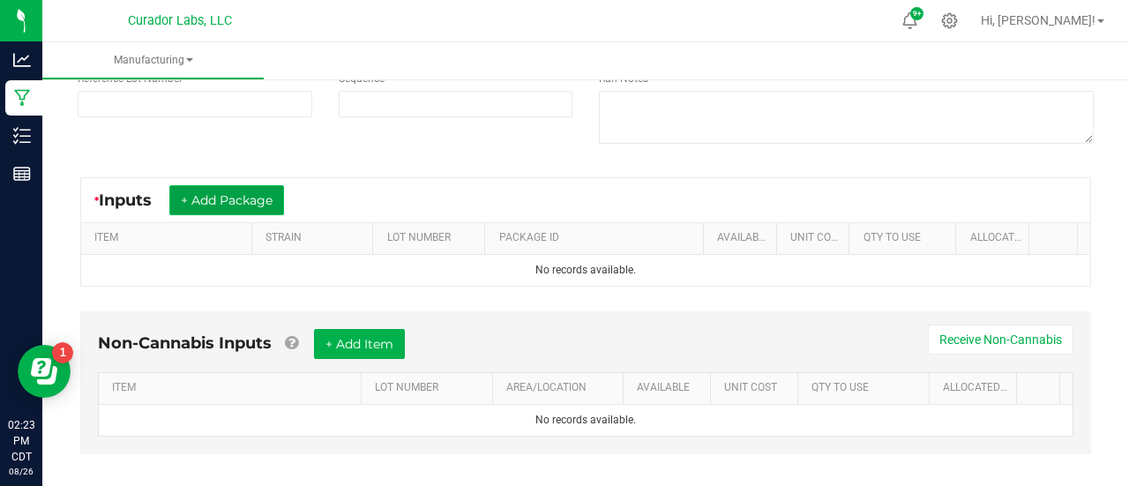
click at [234, 209] on button "+ Add Package" at bounding box center [226, 200] width 115 height 30
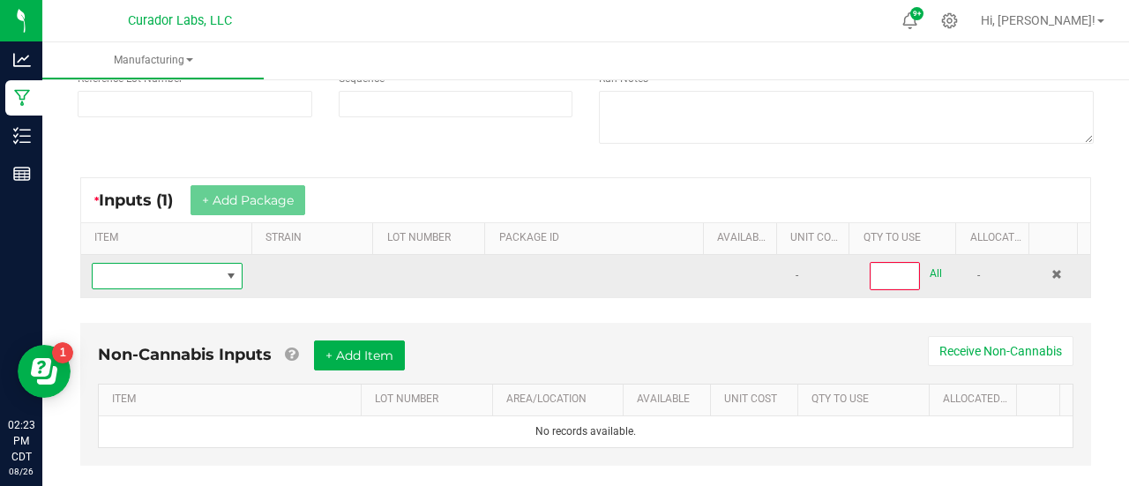
click at [221, 285] on span "NO DATA FOUND" at bounding box center [231, 276] width 22 height 25
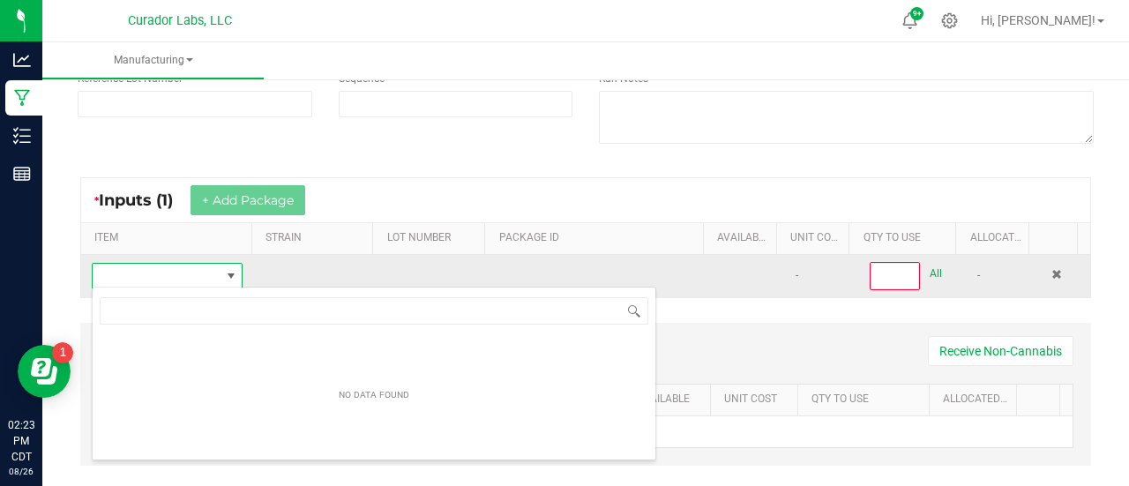
scroll to position [88213, 88093]
type input "Headchange - Bulk Food Grade Live Rosin - Dark Rainbow"
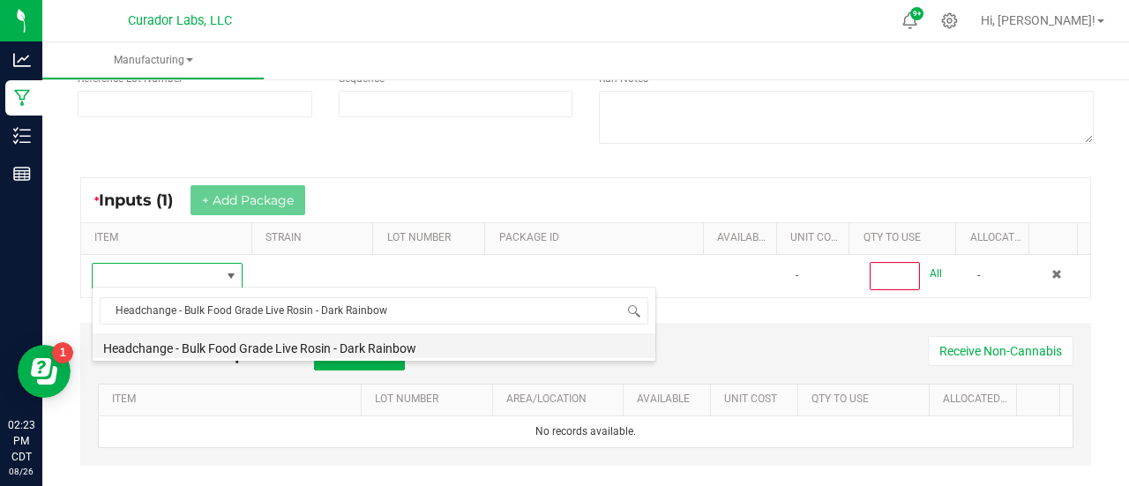
click at [274, 341] on li "Headchange - Bulk Food Grade Live Rosin - Dark Rainbow" at bounding box center [374, 346] width 563 height 25
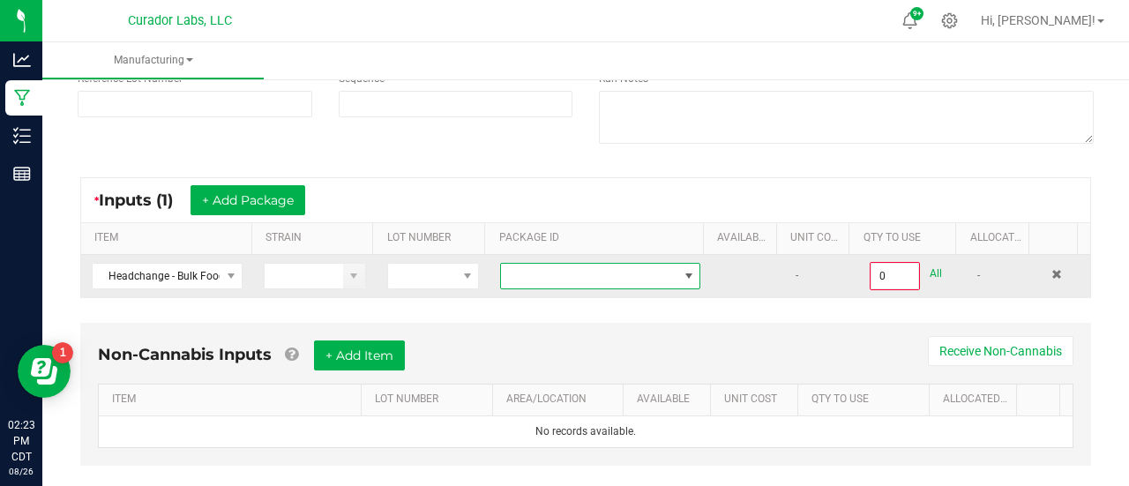
click at [528, 265] on span at bounding box center [589, 276] width 176 height 25
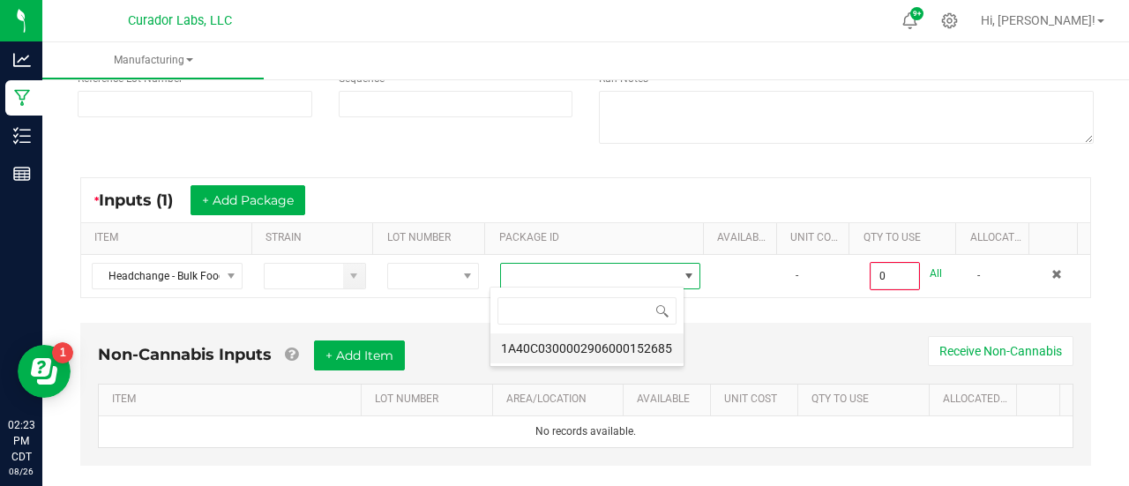
click at [577, 356] on li "1A40C0300002906000152685" at bounding box center [587, 349] width 193 height 30
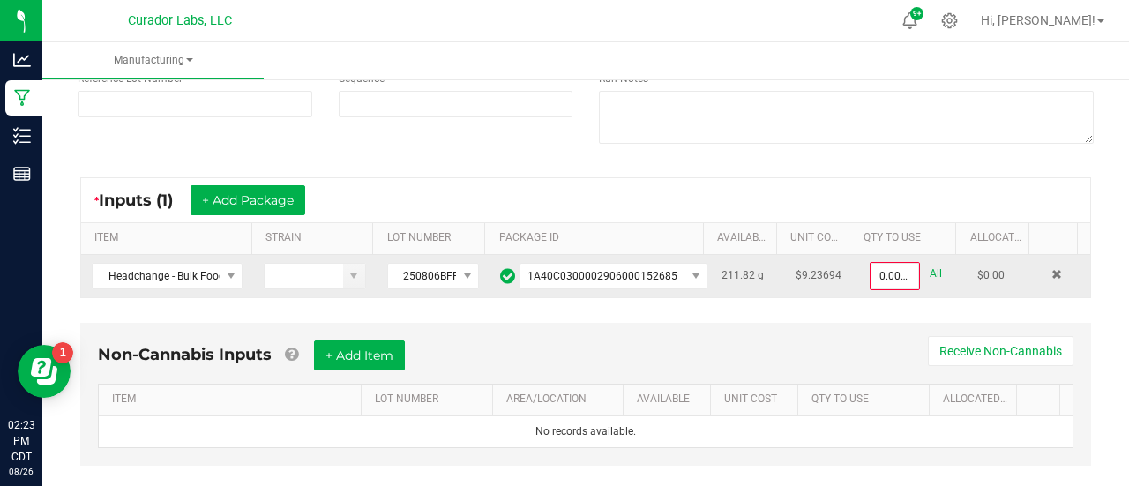
click at [930, 269] on link "All" at bounding box center [936, 274] width 12 height 24
type input "211.8200 g"
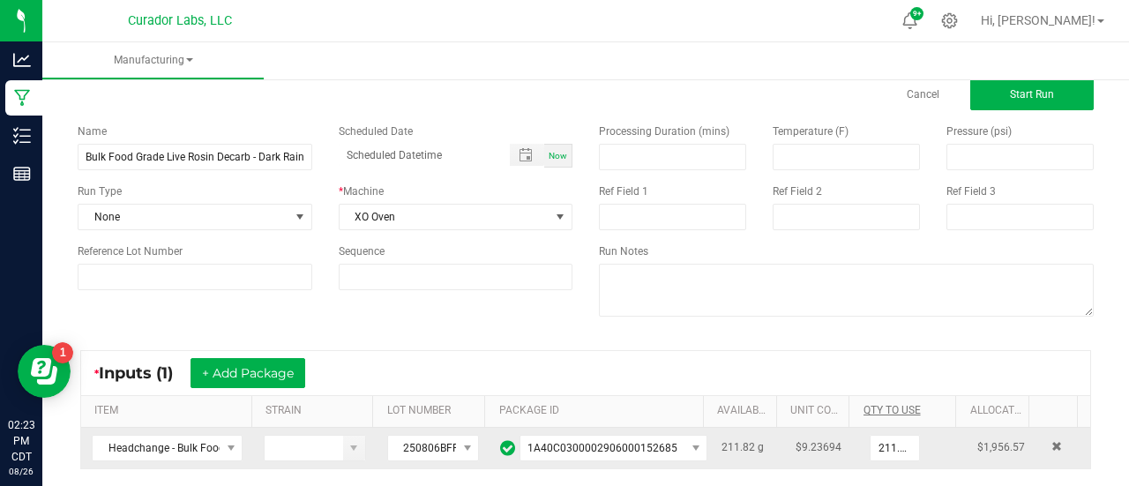
scroll to position [0, 0]
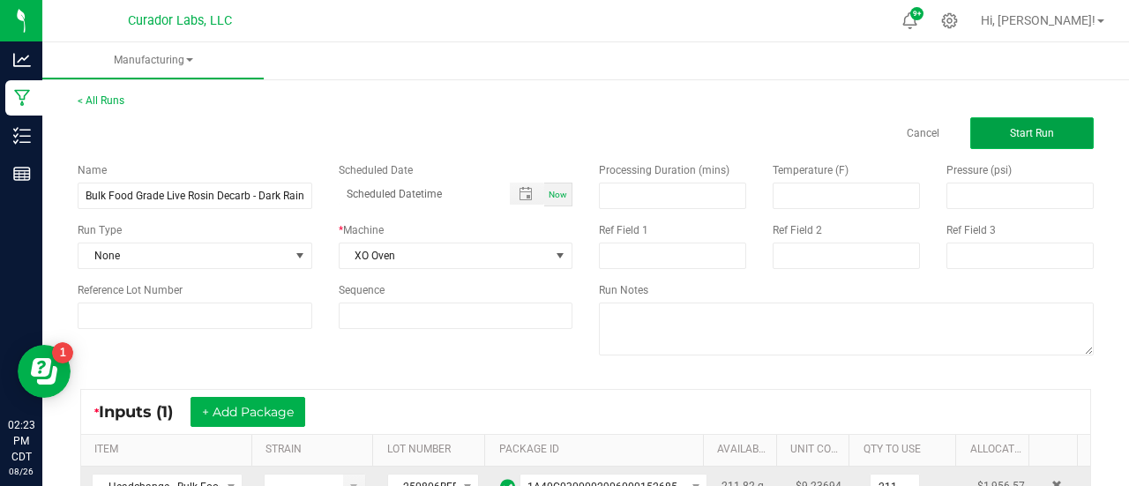
click at [992, 136] on button "Start Run" at bounding box center [1033, 133] width 124 height 32
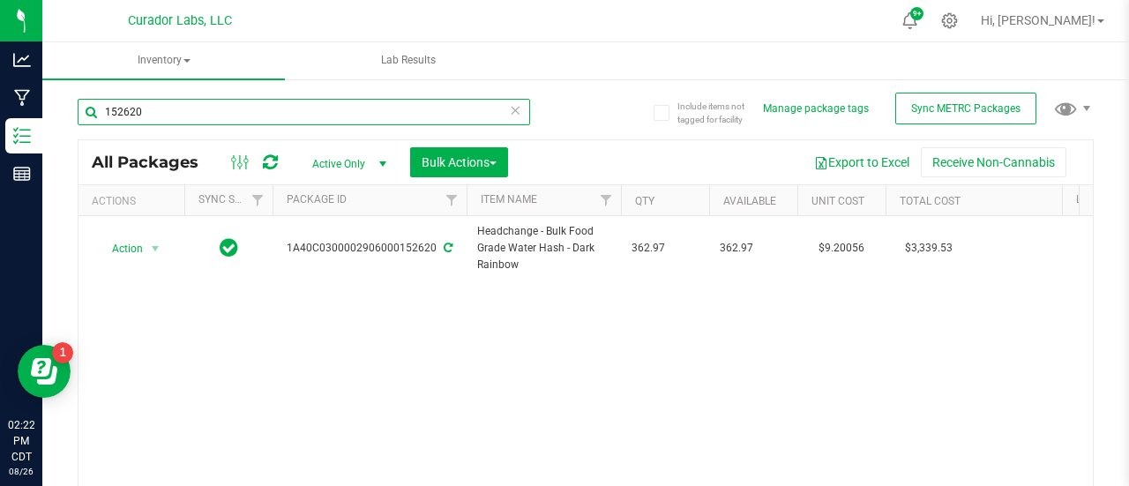
drag, startPoint x: 184, startPoint y: 110, endPoint x: 63, endPoint y: 96, distance: 121.7
click at [63, 96] on div "Include items not tagged for facility Manage package tags Sync METRC Packages 1…" at bounding box center [585, 347] width 1087 height 538
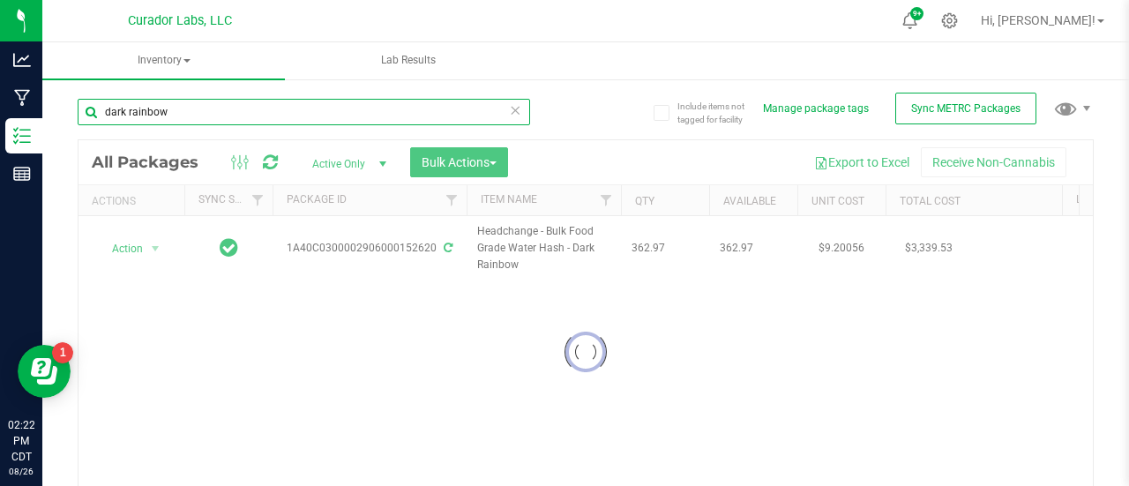
type input "dark rainbow"
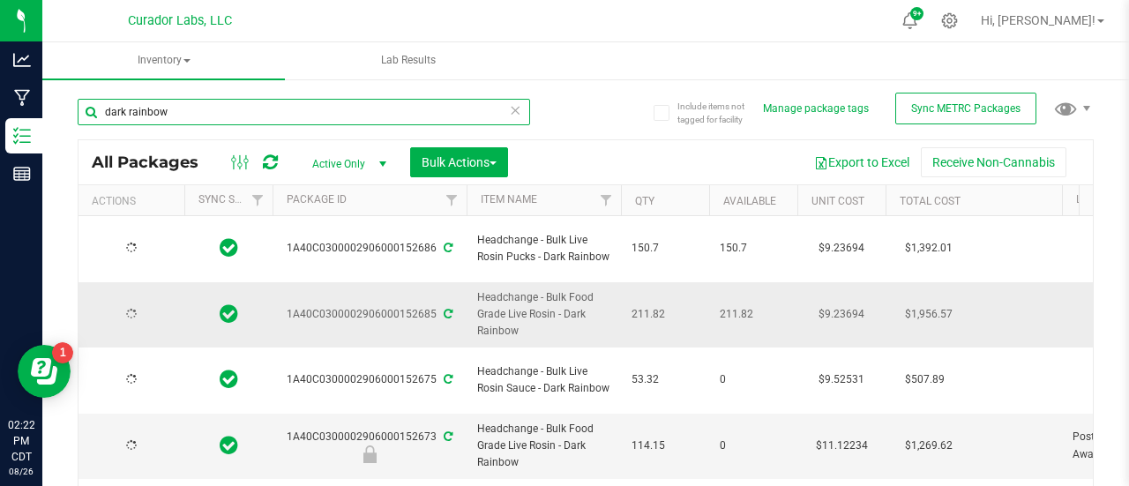
type input "2026-08-26"
type input "2026-08-25"
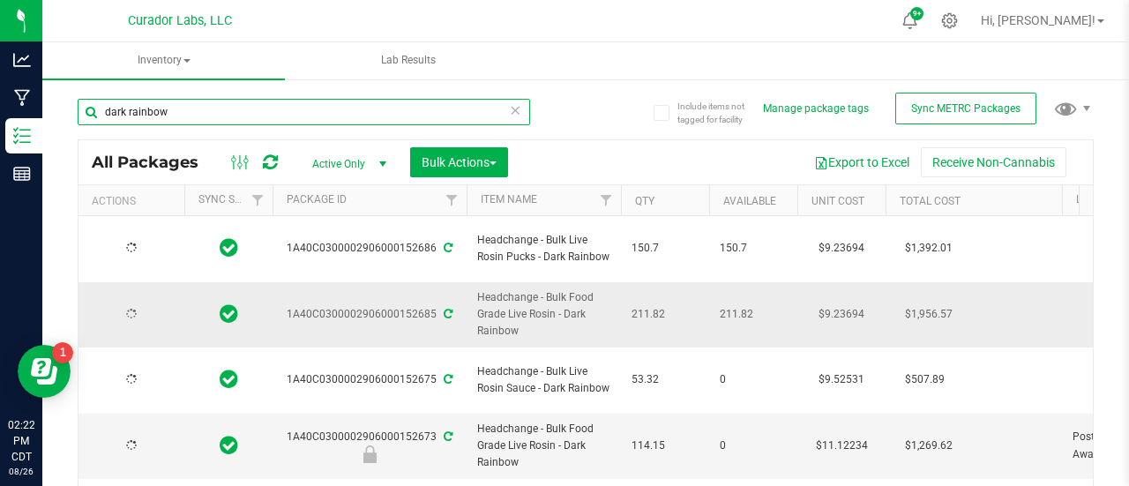
type input "2026-08-25"
type input "2026-08-23"
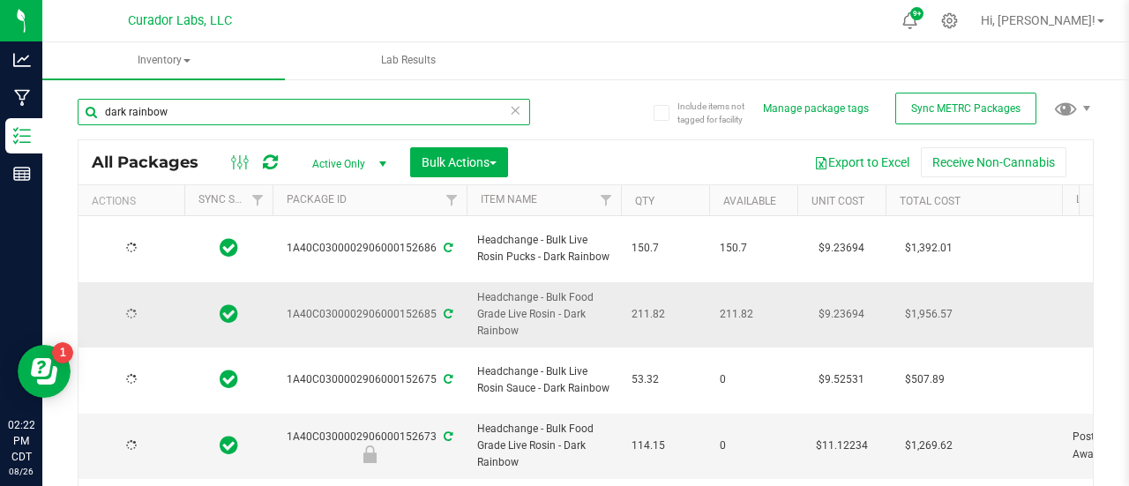
type input "2026-08-22"
type input "2026-08-21"
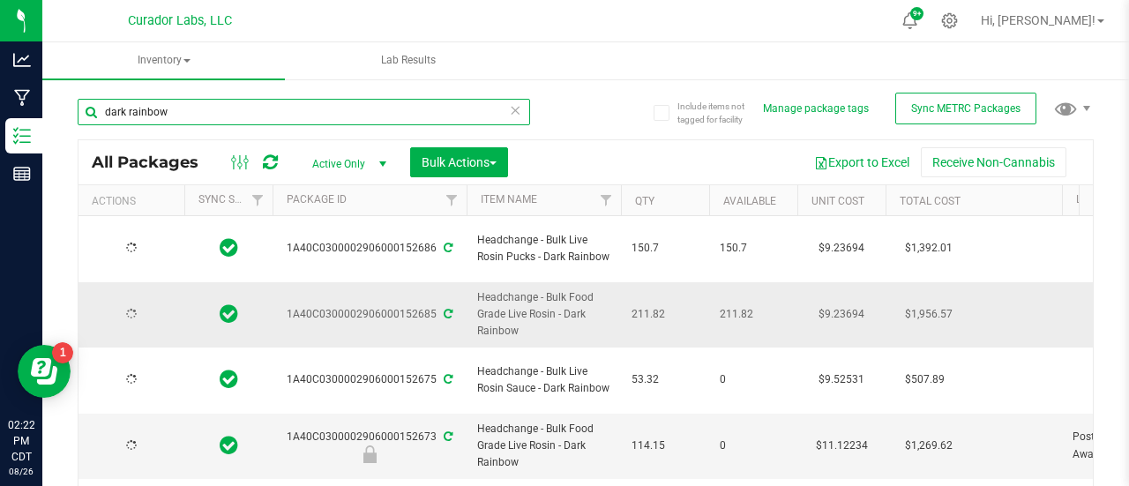
type input "2026-08-19"
type input "2026-08-15"
type input "2026-08-14"
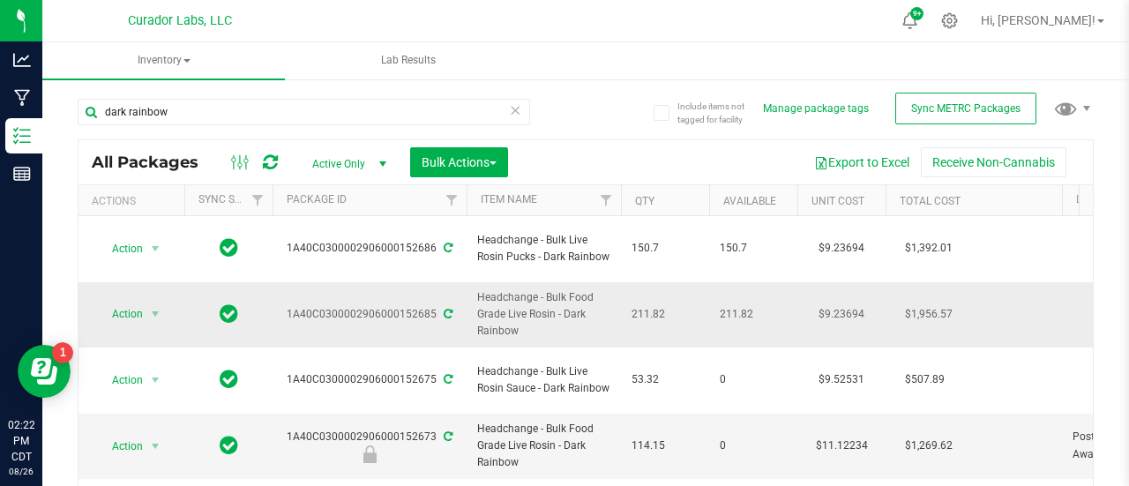
drag, startPoint x: 536, startPoint y: 317, endPoint x: 476, endPoint y: 281, distance: 70.1
copy tr "Headchange - Bulk Food Grade Live Rosin - Dark Rainbow"
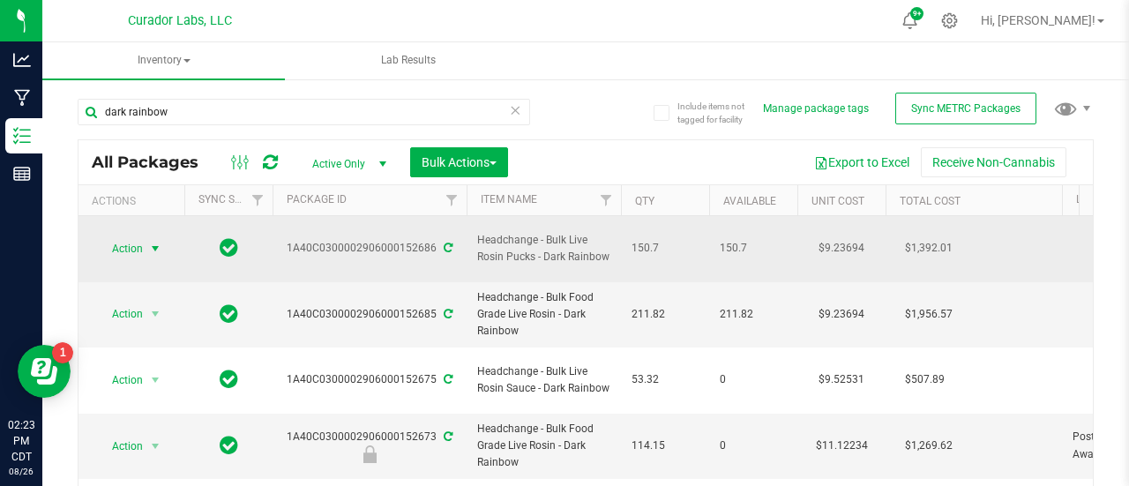
click at [158, 236] on span "select" at bounding box center [156, 248] width 22 height 25
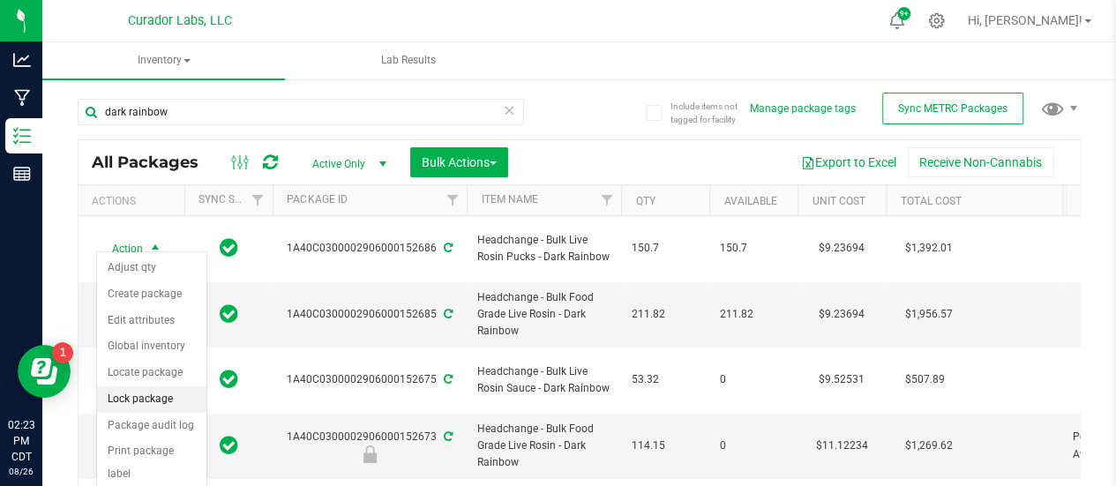
click at [151, 390] on li "Lock package" at bounding box center [151, 399] width 109 height 26
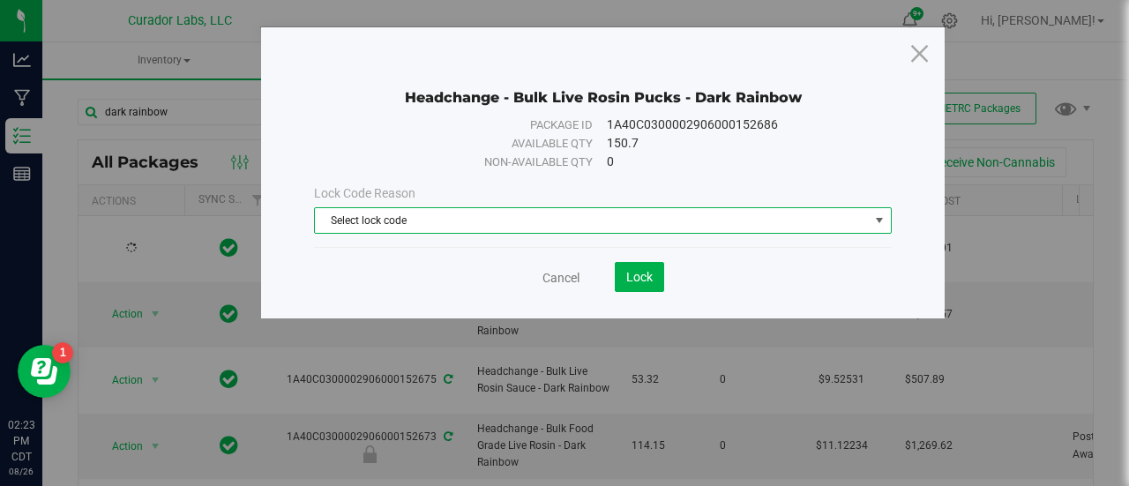
click at [386, 229] on span "Select lock code" at bounding box center [592, 220] width 554 height 25
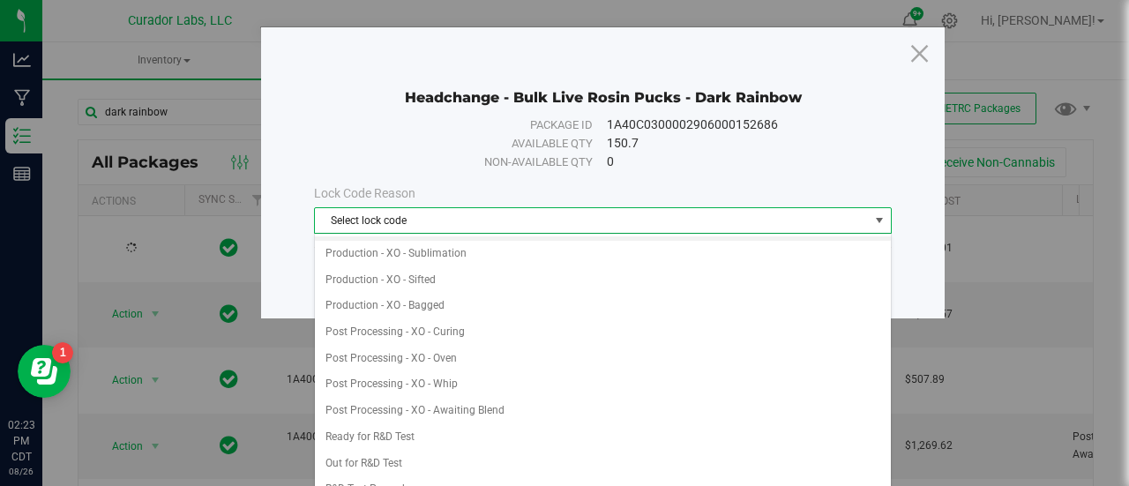
scroll to position [404, 0]
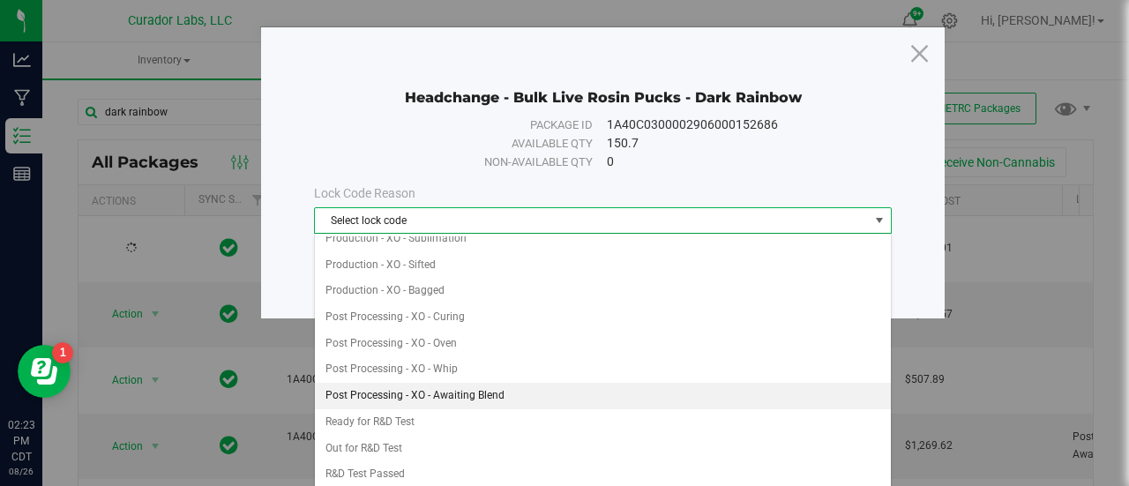
click at [426, 391] on li "Post Processing - XO - Awaiting Blend" at bounding box center [603, 396] width 577 height 26
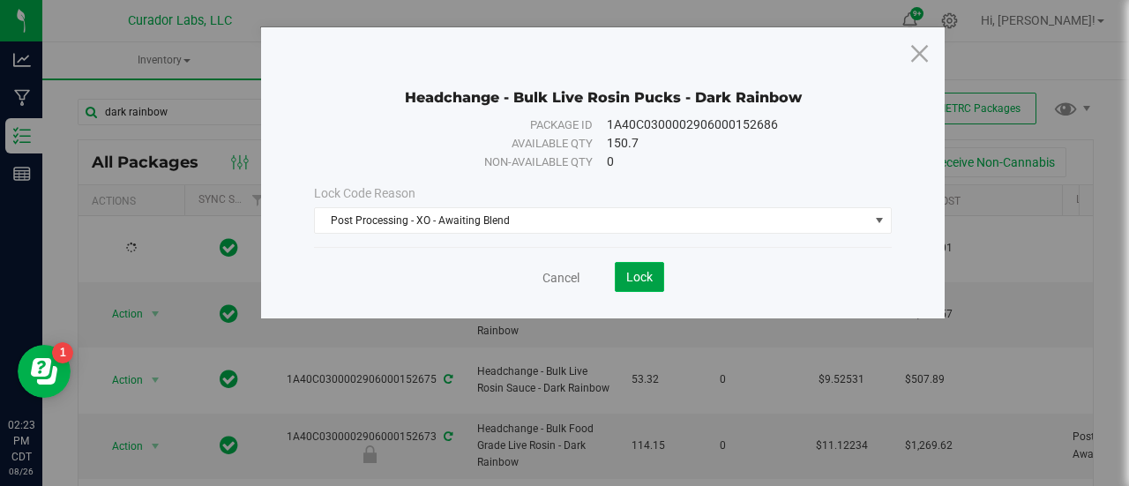
click at [646, 270] on span "Lock" at bounding box center [640, 277] width 26 height 14
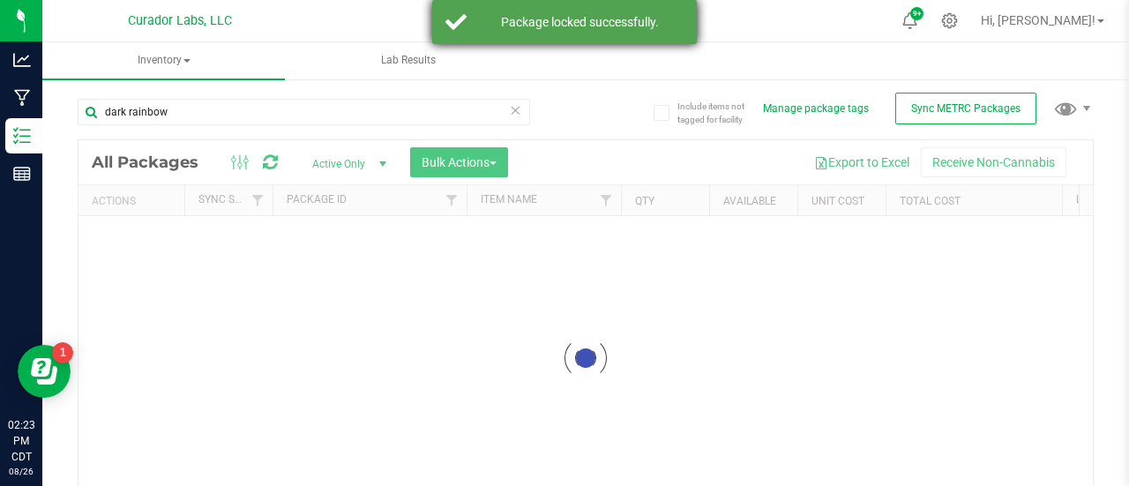
click at [676, 27] on div "Package locked successfully." at bounding box center [579, 22] width 207 height 18
